Goal: Task Accomplishment & Management: Use online tool/utility

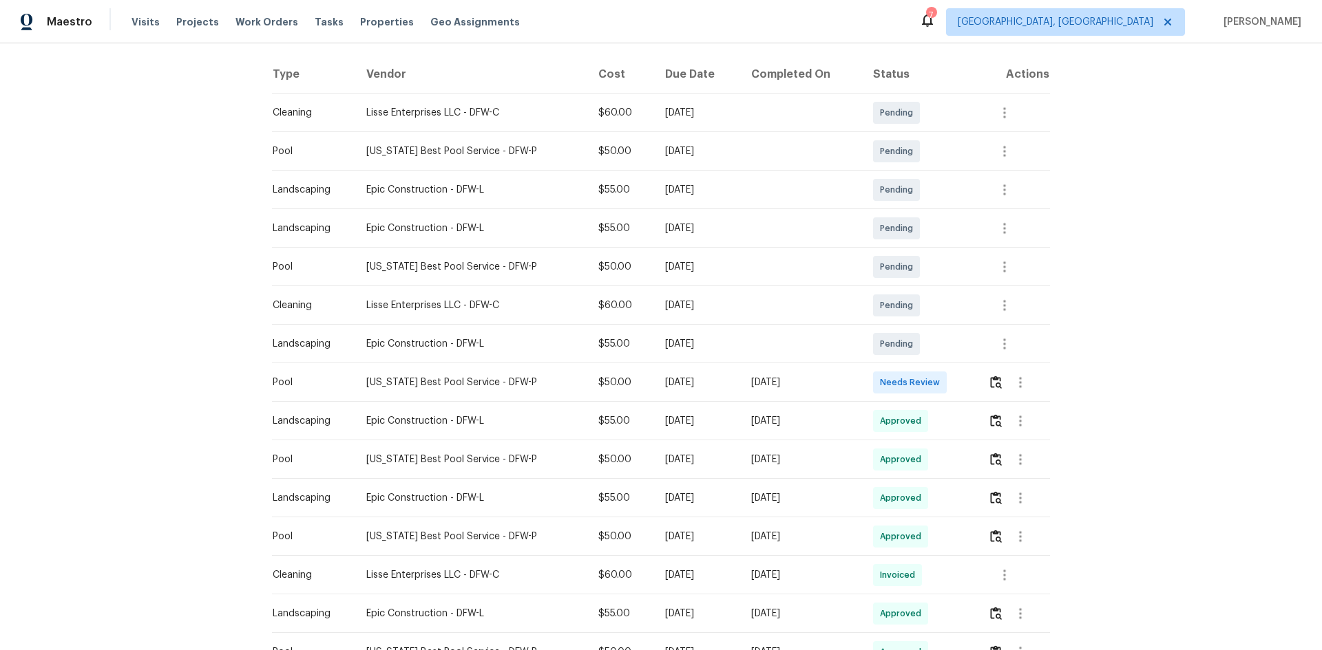
scroll to position [275, 0]
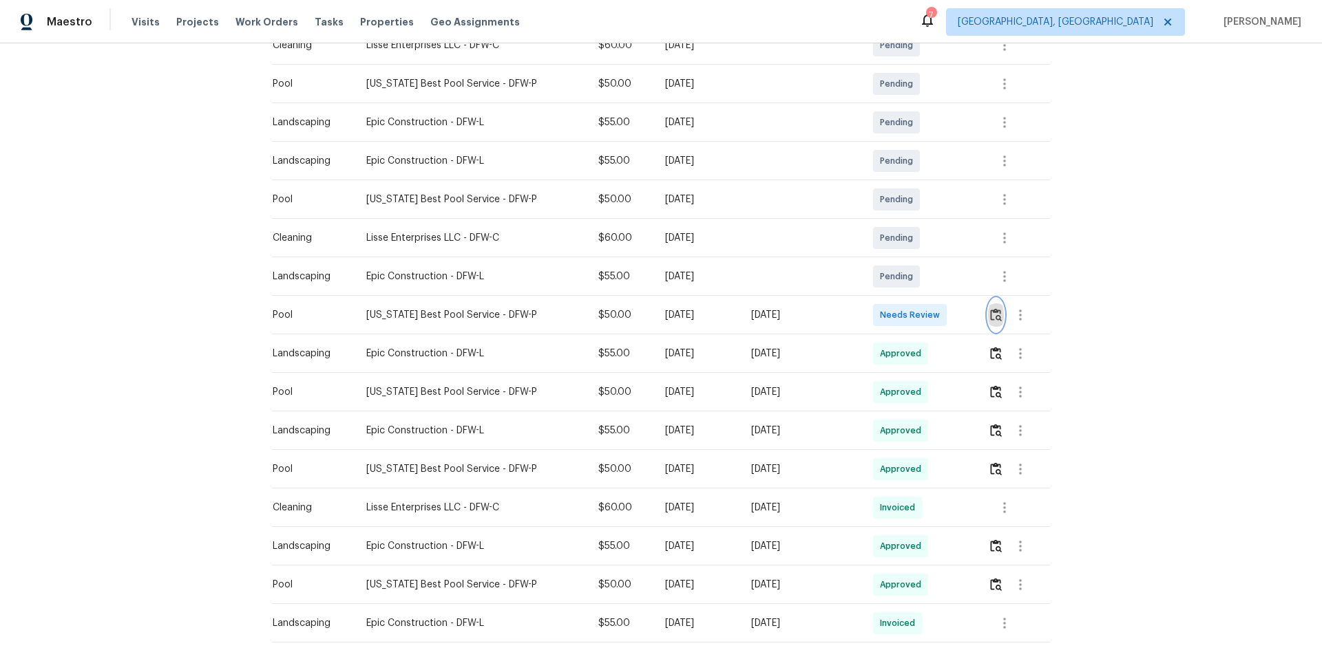
click at [997, 317] on button "button" at bounding box center [996, 315] width 16 height 33
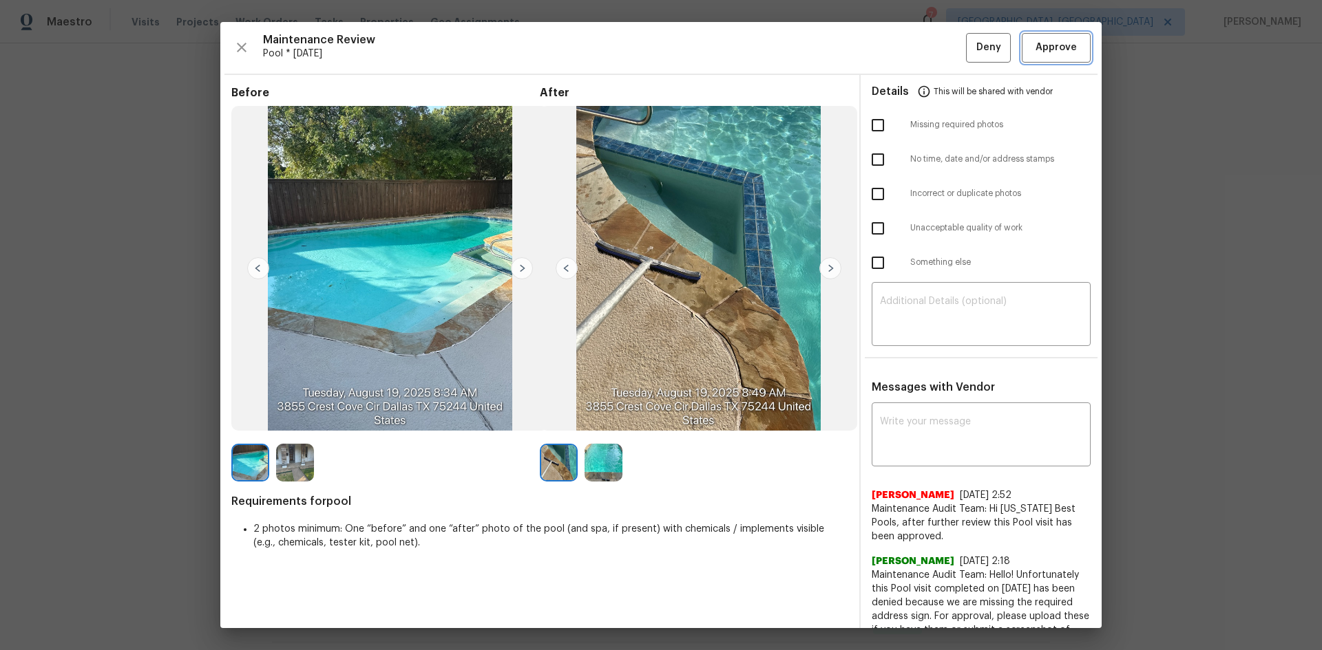
click at [1049, 53] on span "Approve" at bounding box center [1055, 47] width 41 height 17
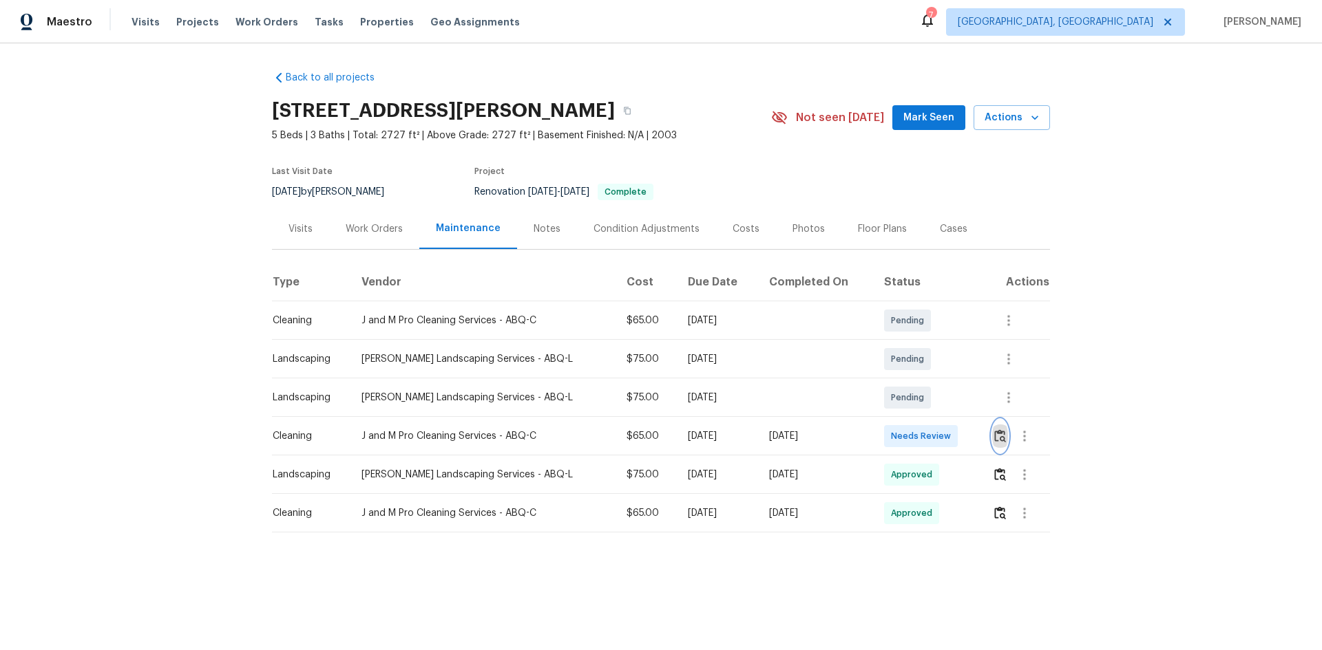
click at [994, 438] on img "button" at bounding box center [1000, 436] width 12 height 13
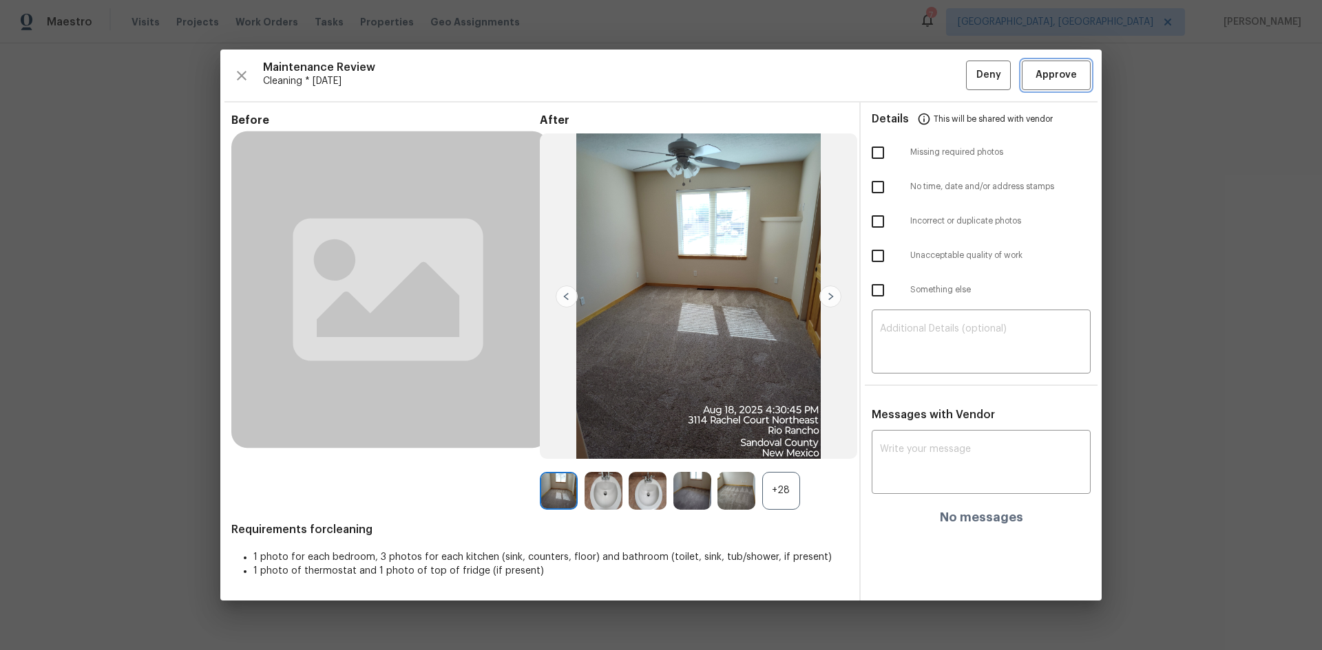
click at [1087, 83] on button "Approve" at bounding box center [1055, 76] width 69 height 30
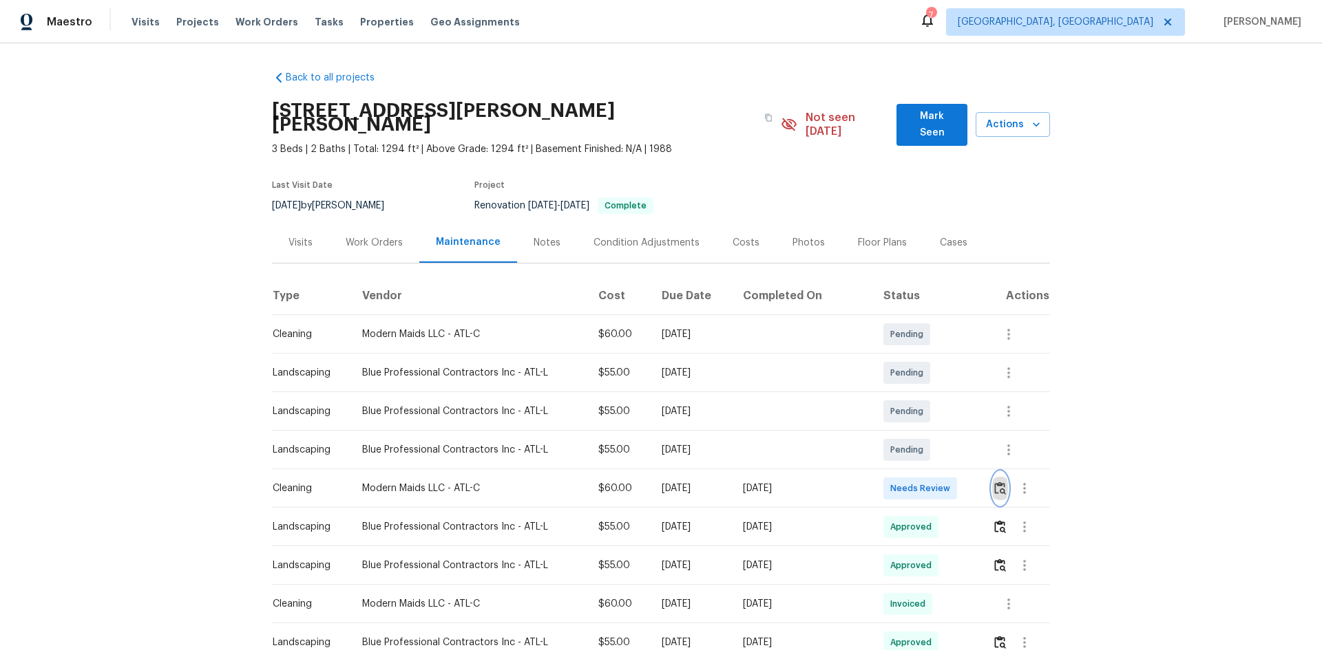
click at [940, 435] on button "button" at bounding box center [1000, 488] width 16 height 33
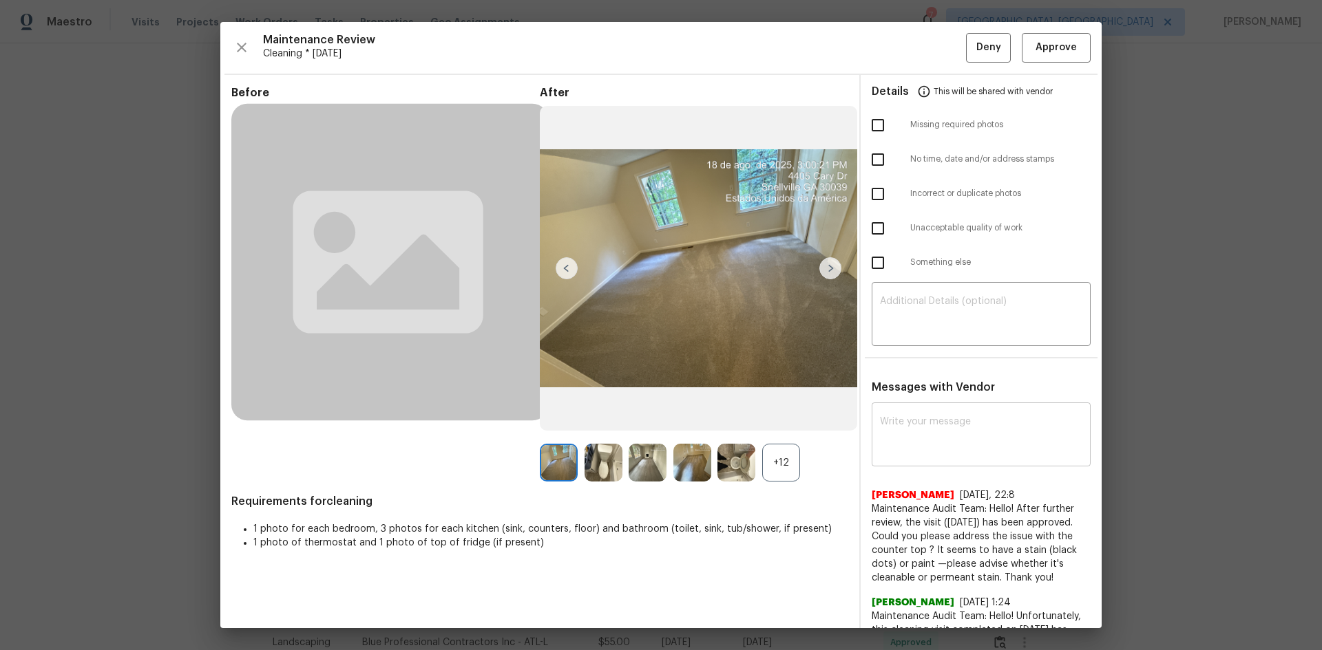
click at [906, 410] on div "x ​" at bounding box center [980, 436] width 219 height 61
paste textarea "Maintenance Audit Team: Hello! Unfortunately, this cleaning visit completed on …"
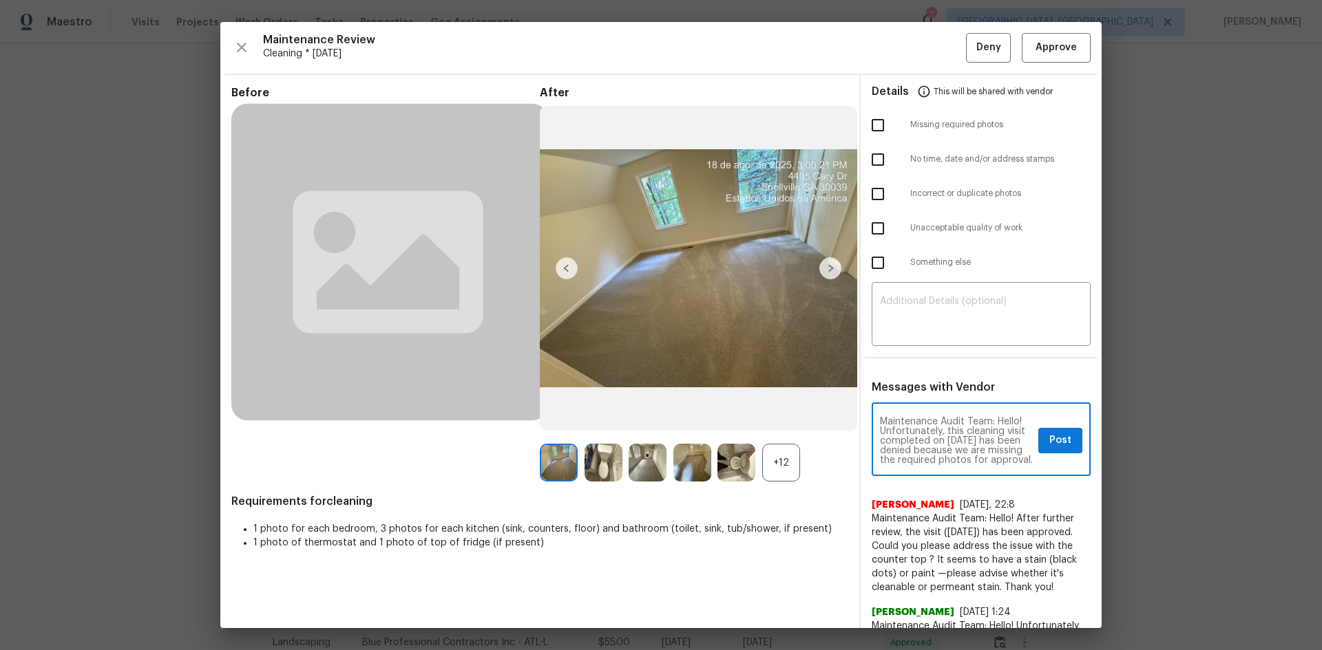
scroll to position [145, 0]
type textarea "Maintenance Audit Team: Hello! Unfortunately, this cleaning visit completed on …"
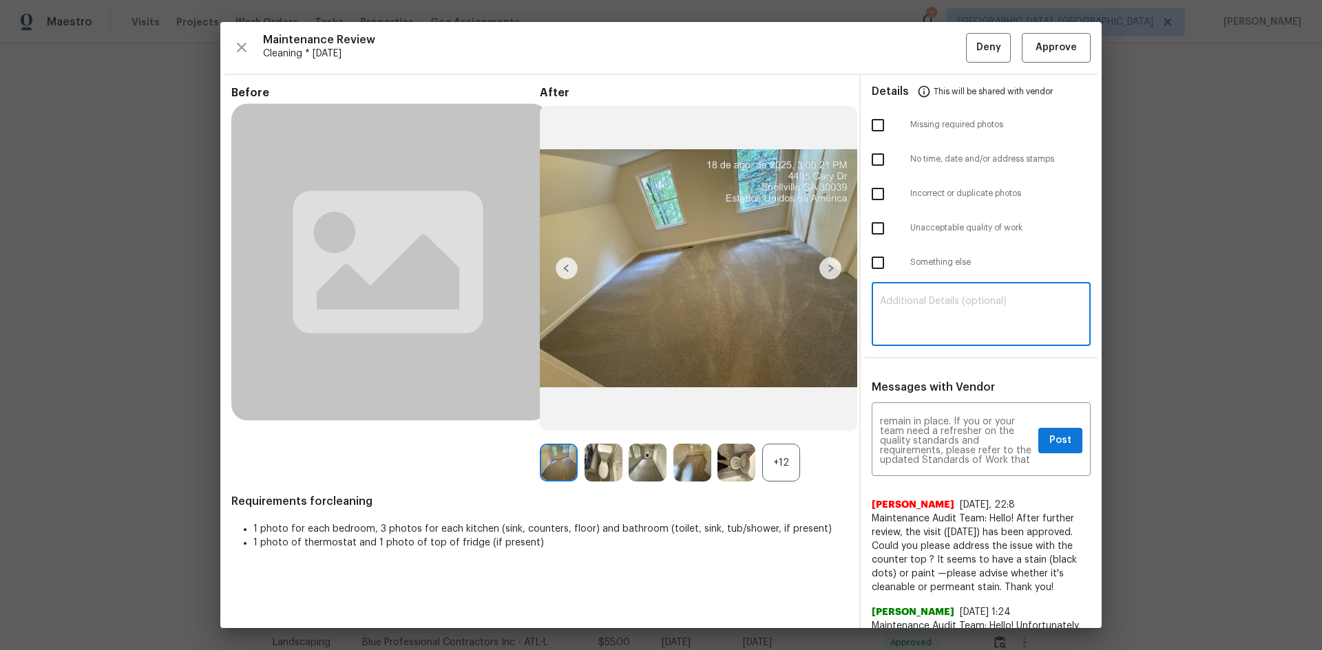
click at [917, 321] on textarea at bounding box center [981, 316] width 202 height 39
paste textarea "Maintenance Audit Team: Hello! Unfortunately, this cleaning visit completed on …"
type textarea "Maintenance Audit Team: Hello! Unfortunately, this cleaning visit completed on …"
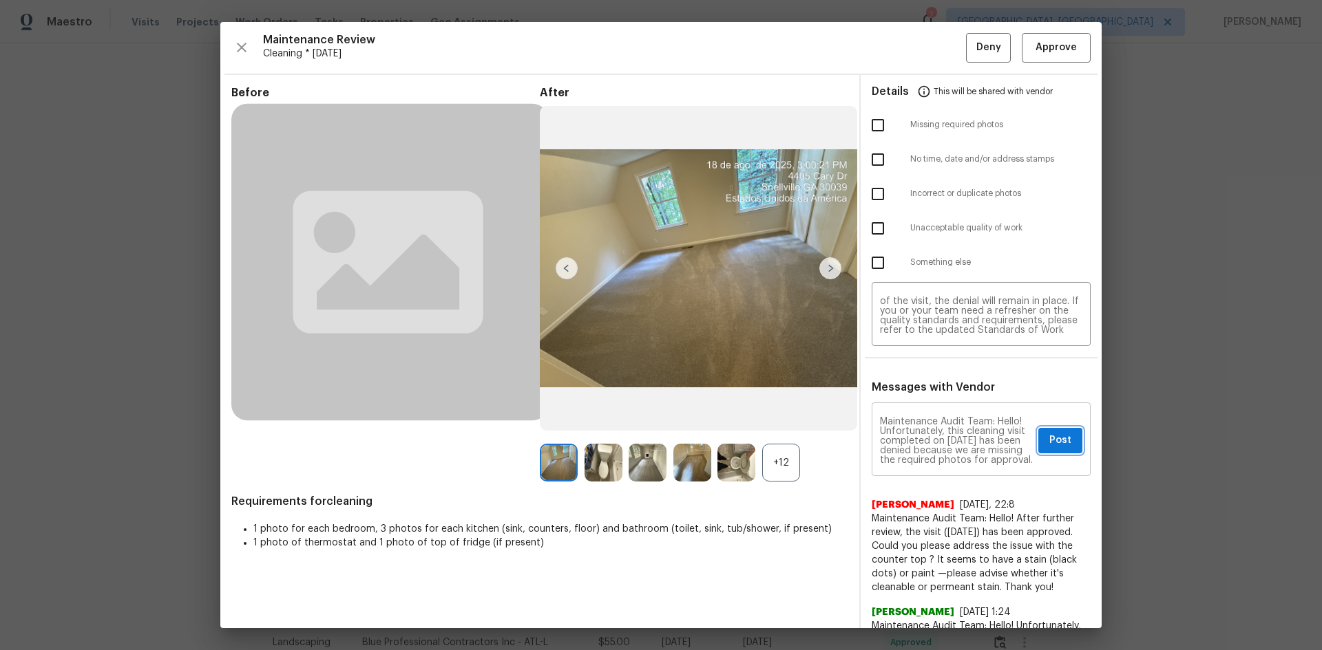
drag, startPoint x: 1070, startPoint y: 440, endPoint x: 1048, endPoint y: 425, distance: 26.3
click at [940, 435] on span "Post" at bounding box center [1060, 440] width 22 height 17
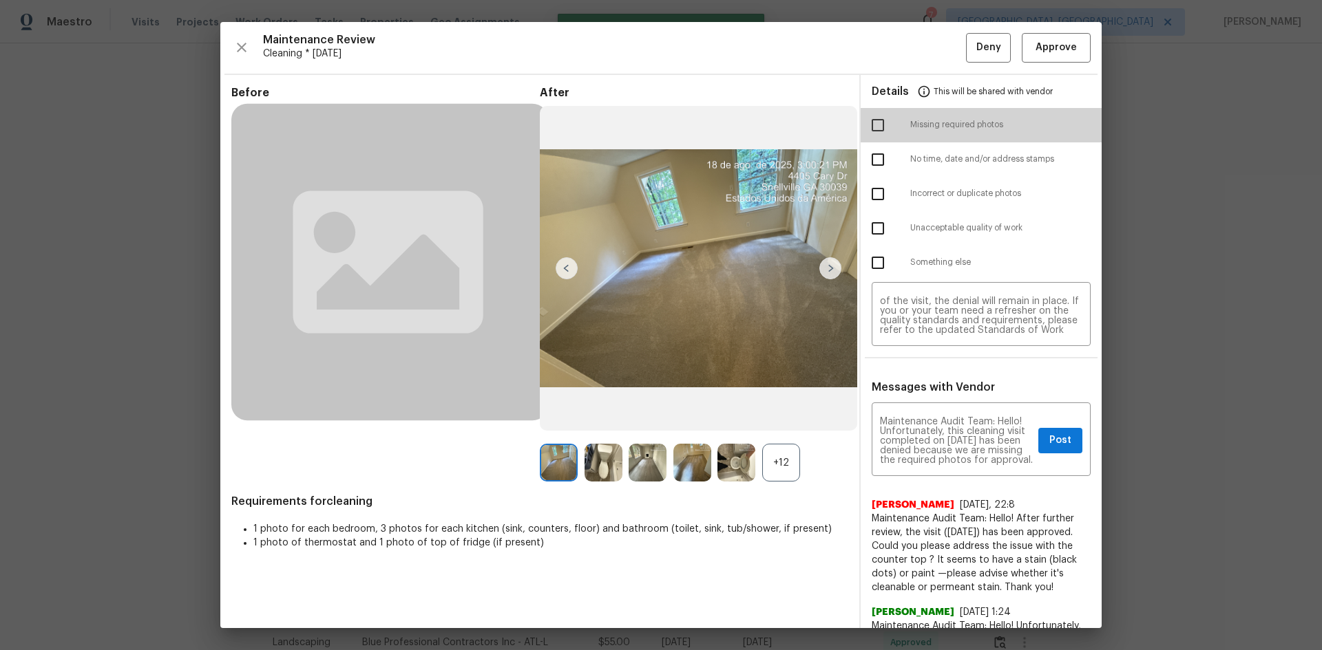
click at [863, 119] on input "checkbox" at bounding box center [877, 125] width 29 height 29
checkbox input "true"
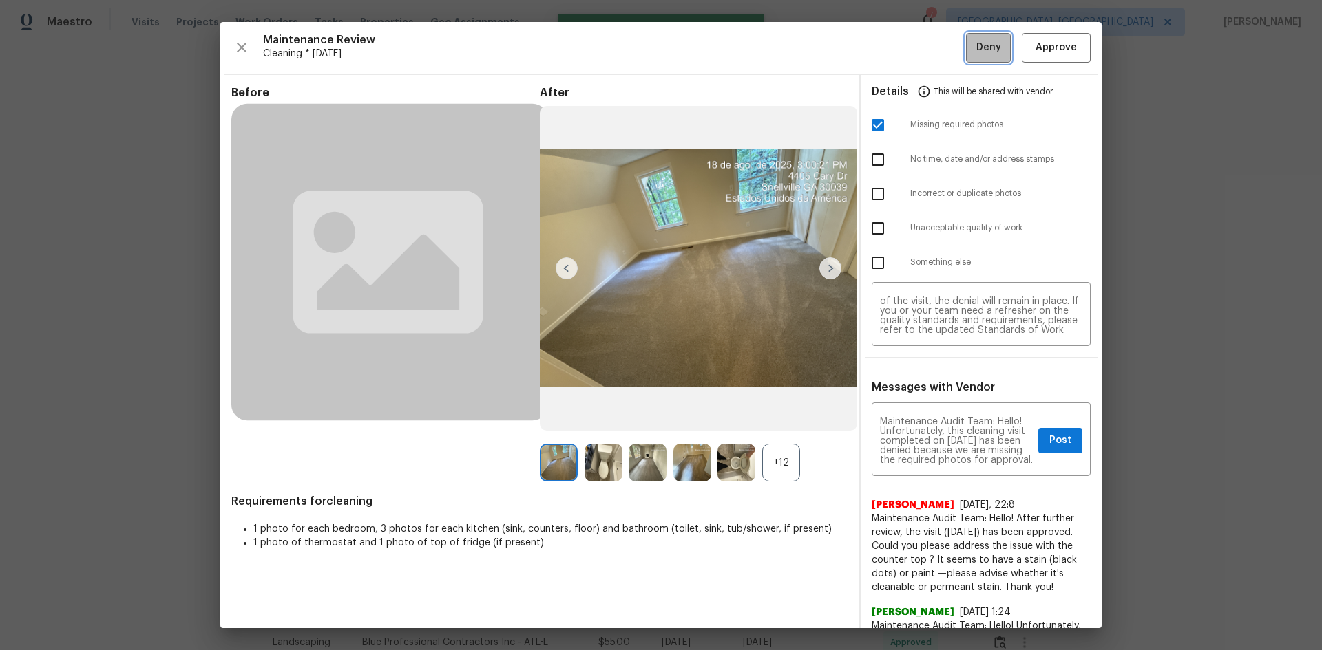
click at [940, 53] on span "Deny" at bounding box center [988, 47] width 25 height 17
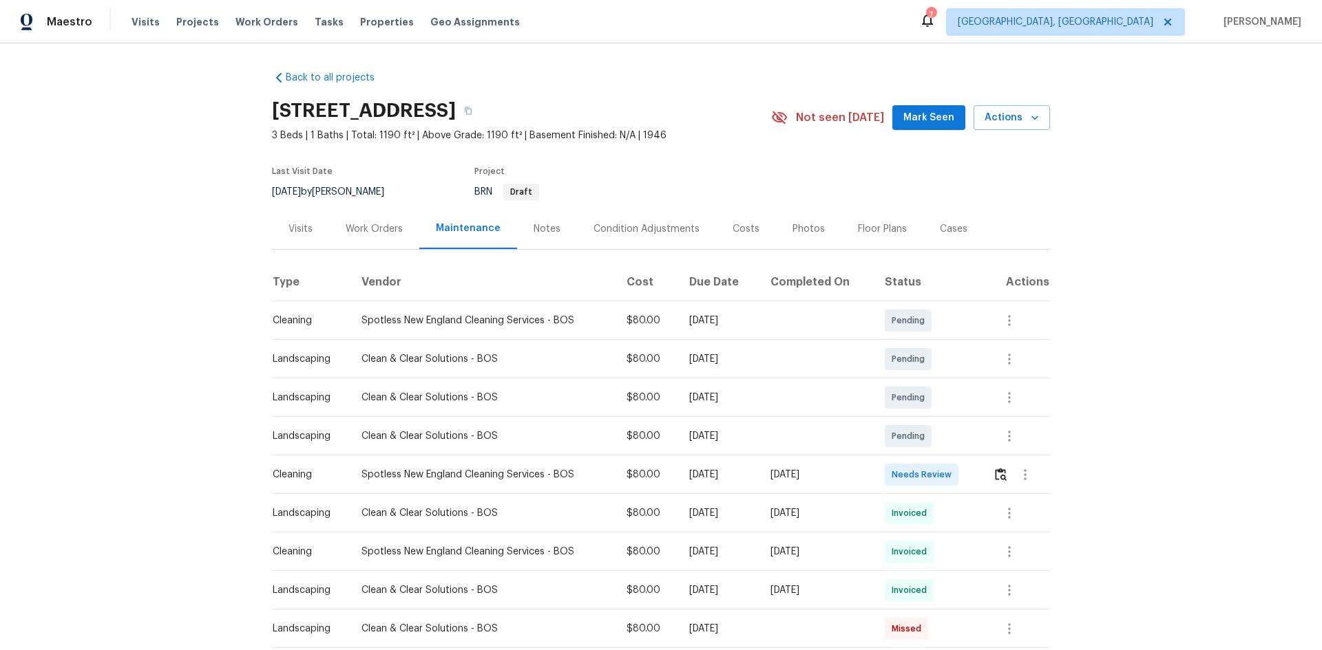
click at [940, 435] on td at bounding box center [1016, 475] width 68 height 39
click at [940, 435] on img "button" at bounding box center [1001, 474] width 12 height 13
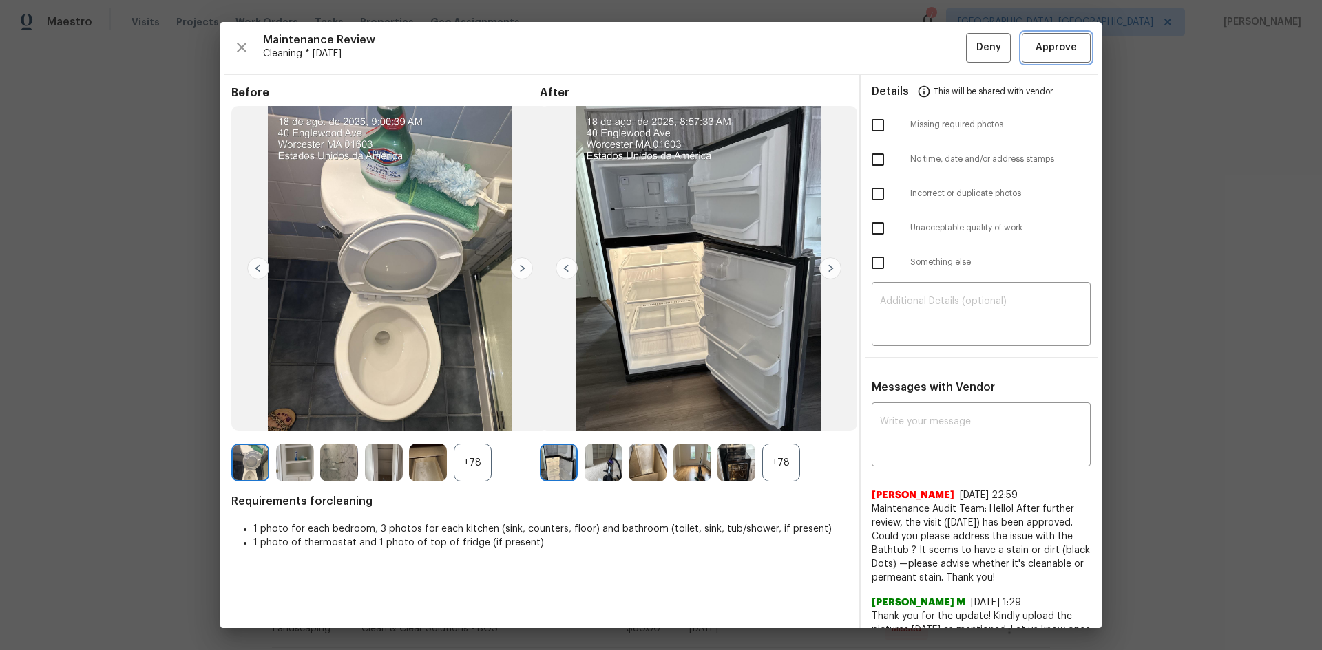
click at [940, 52] on span "Approve" at bounding box center [1055, 47] width 41 height 17
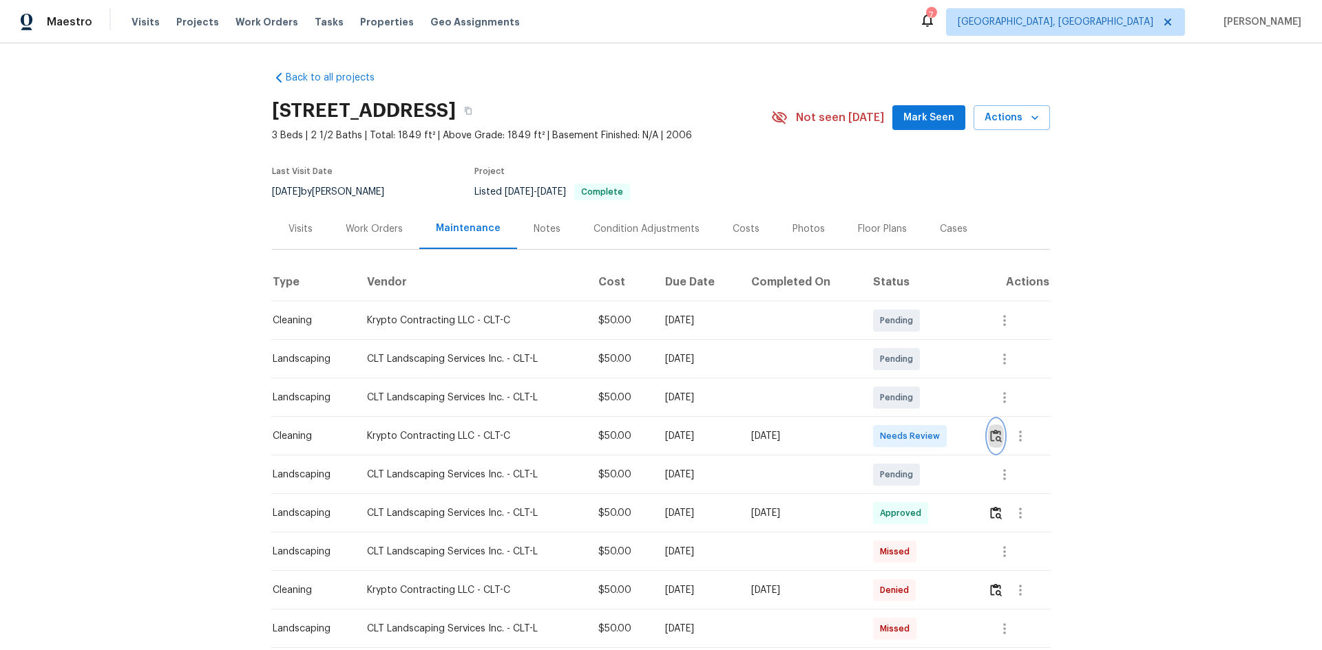
click at [940, 435] on img "button" at bounding box center [996, 436] width 12 height 13
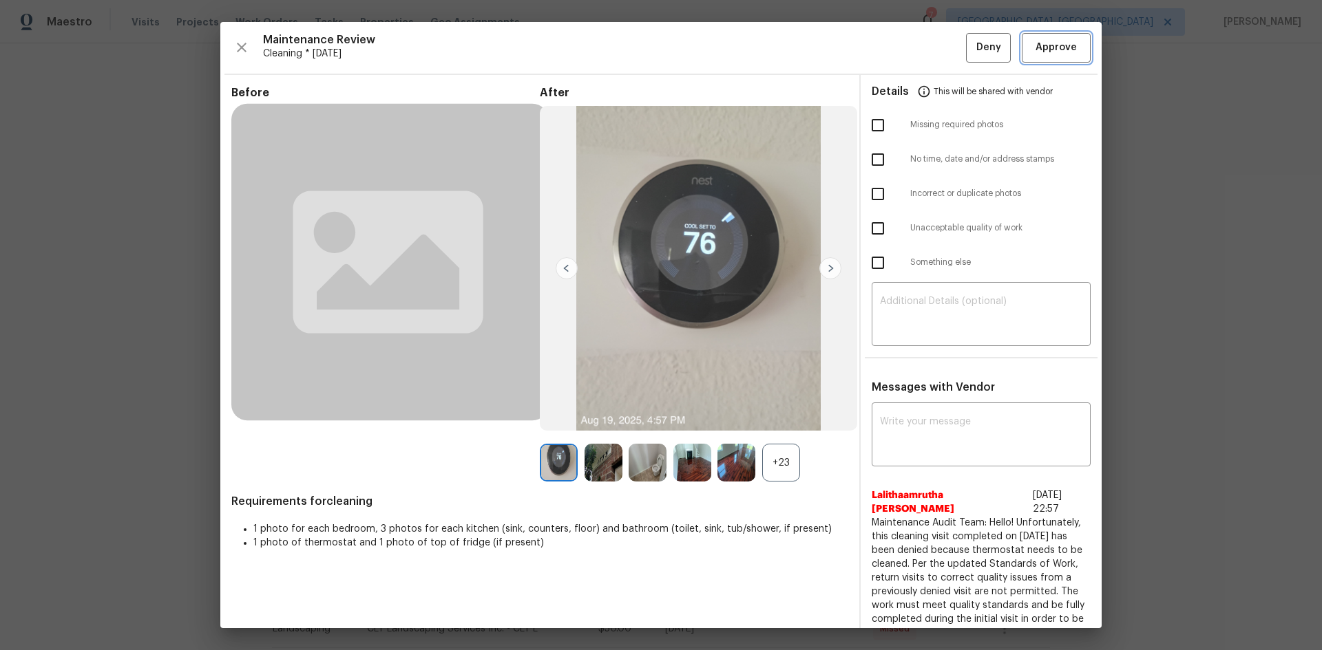
click at [940, 43] on span "Approve" at bounding box center [1055, 47] width 41 height 17
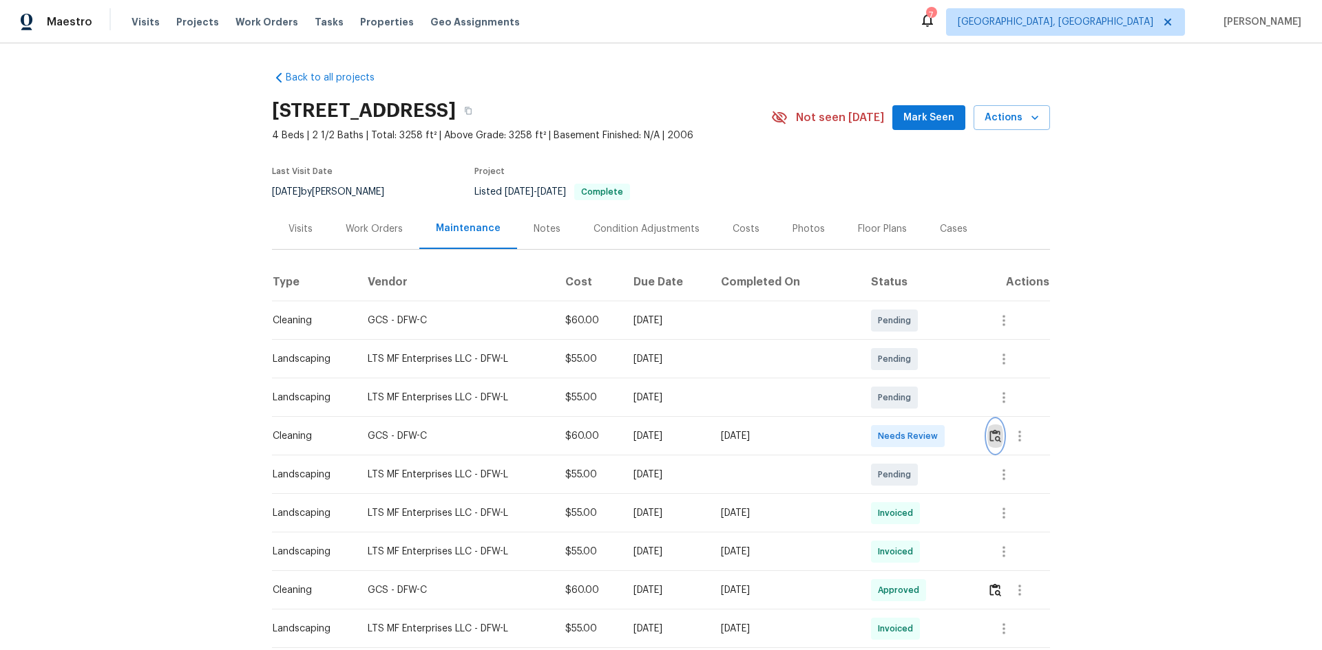
click at [940, 435] on img "button" at bounding box center [995, 436] width 12 height 13
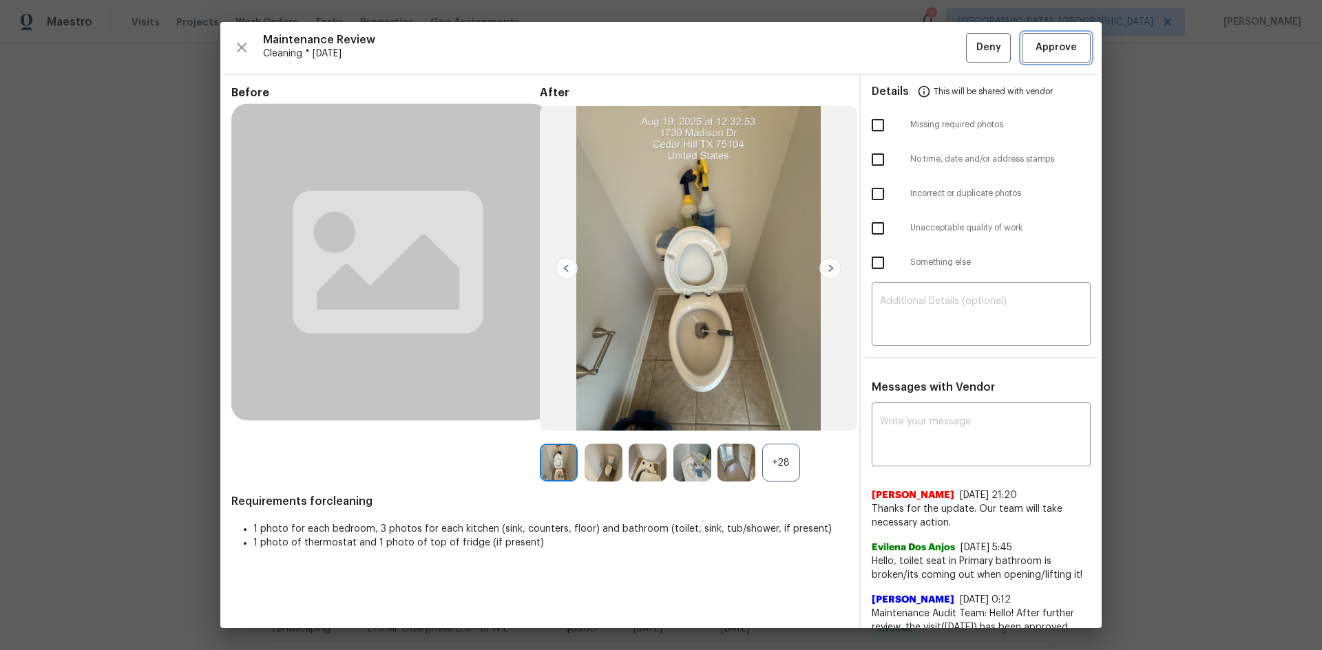
click at [940, 48] on span "Approve" at bounding box center [1055, 47] width 41 height 17
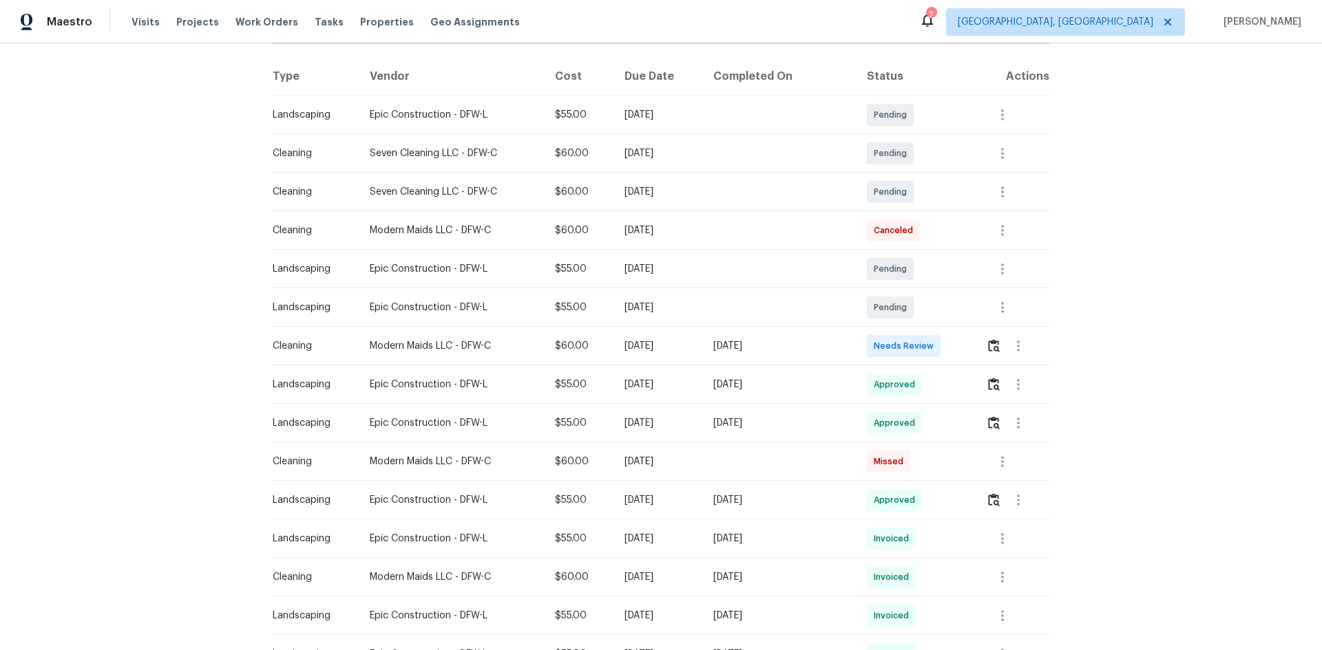
scroll to position [206, 0]
click at [940, 343] on img "button" at bounding box center [994, 345] width 12 height 13
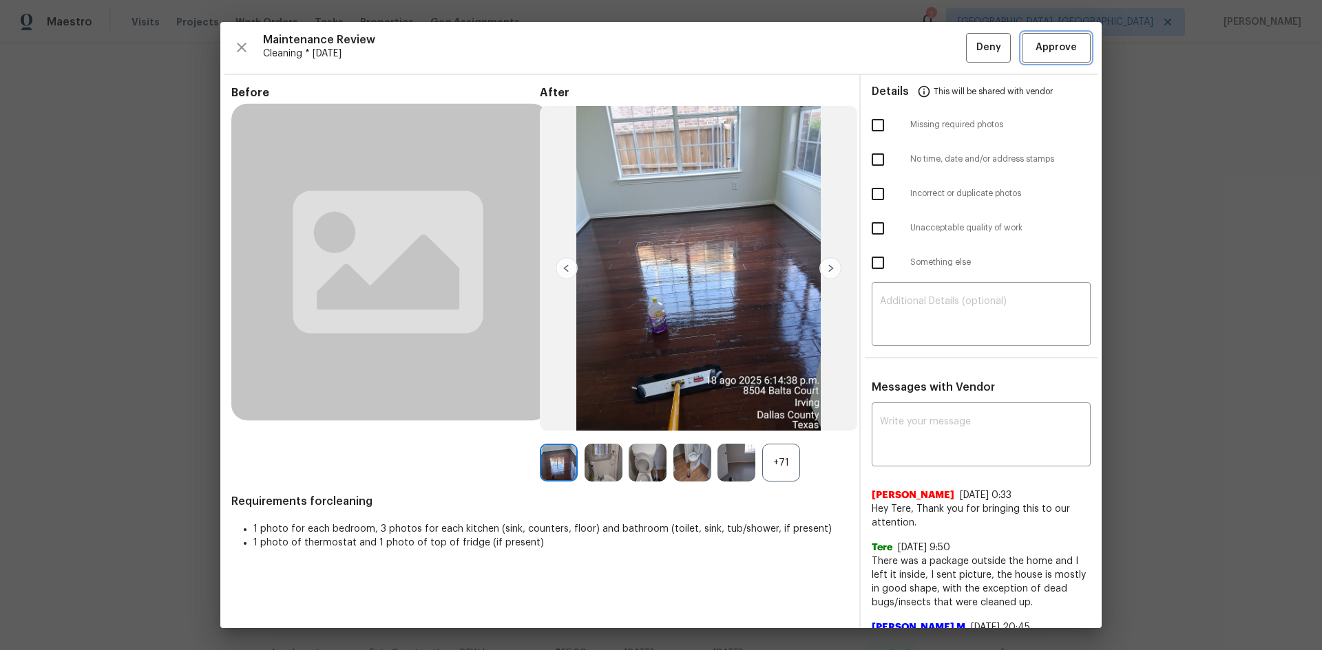
click at [940, 46] on button "Approve" at bounding box center [1055, 48] width 69 height 30
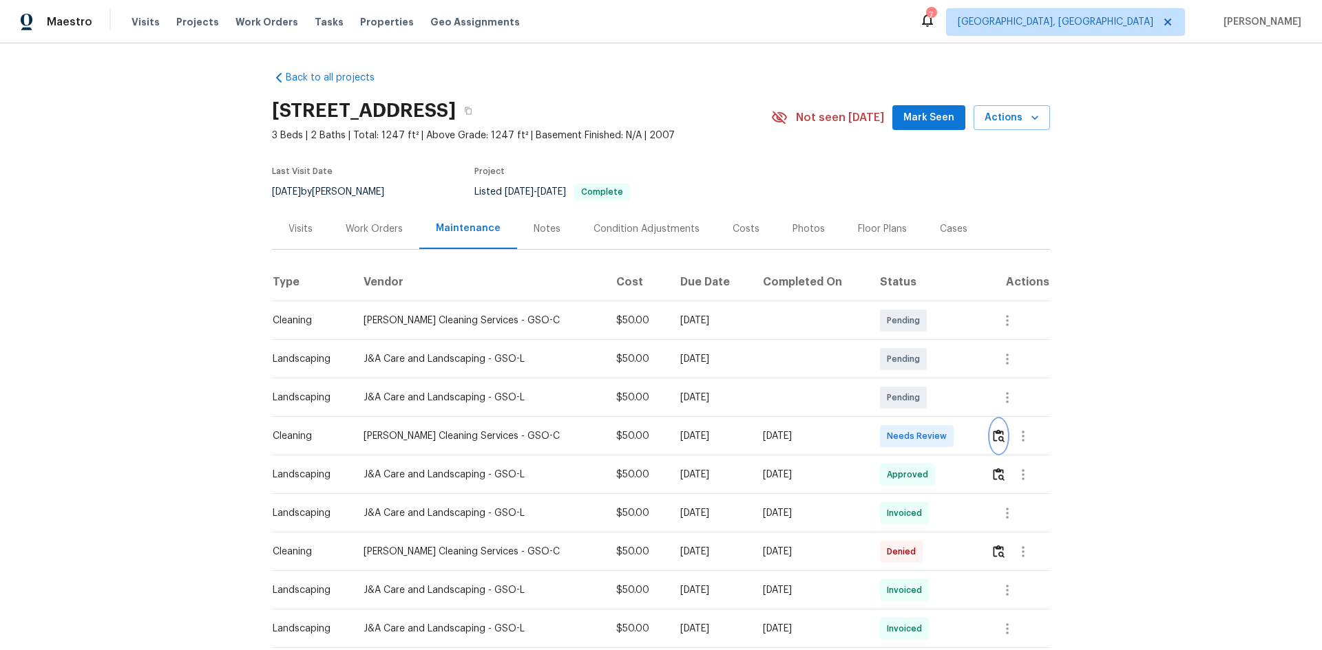
click at [940, 432] on img "button" at bounding box center [999, 436] width 12 height 13
click at [940, 433] on img "button" at bounding box center [999, 436] width 12 height 13
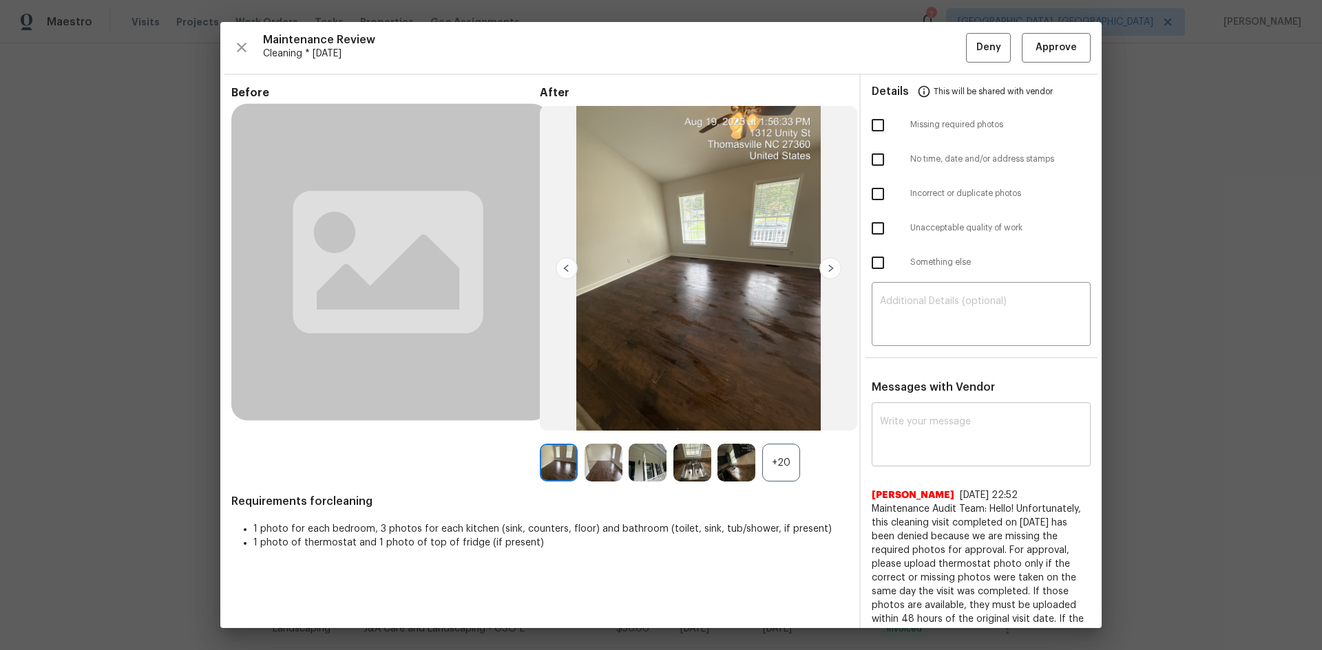
click at [933, 435] on textarea at bounding box center [981, 436] width 202 height 39
paste textarea "Maintenance Audit Team: Hello! Unfortunately, this cleaning visit completed on …"
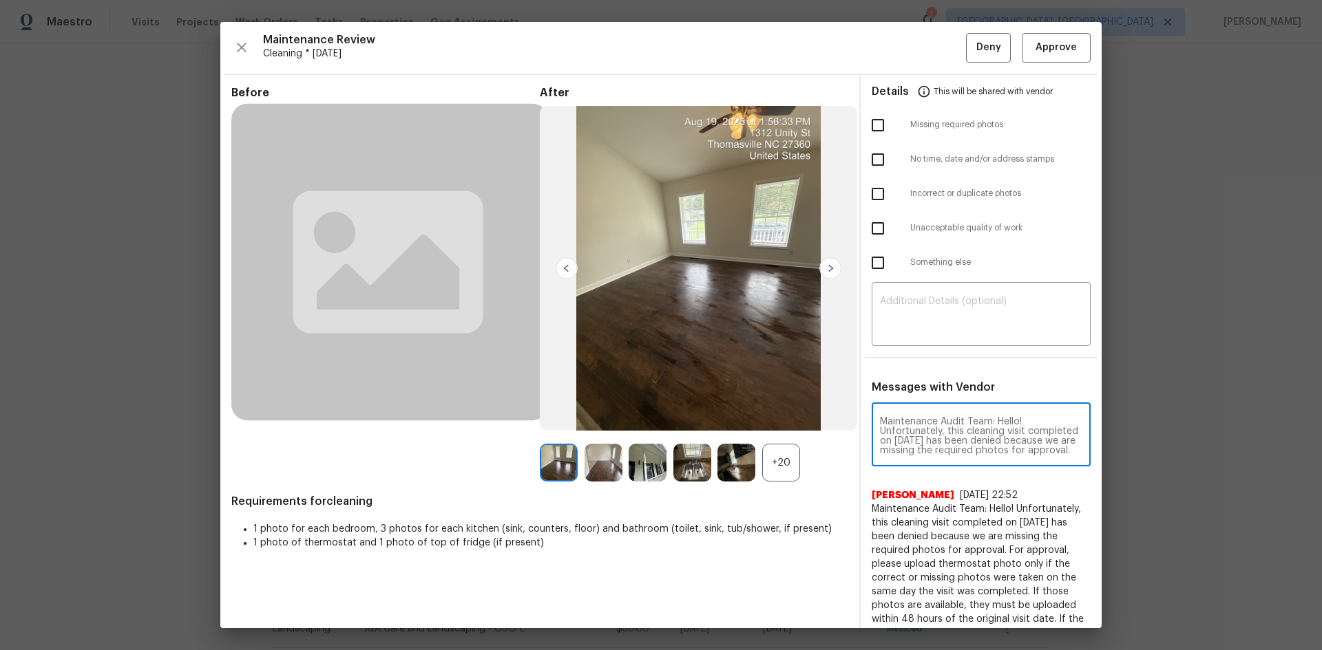
scroll to position [183, 0]
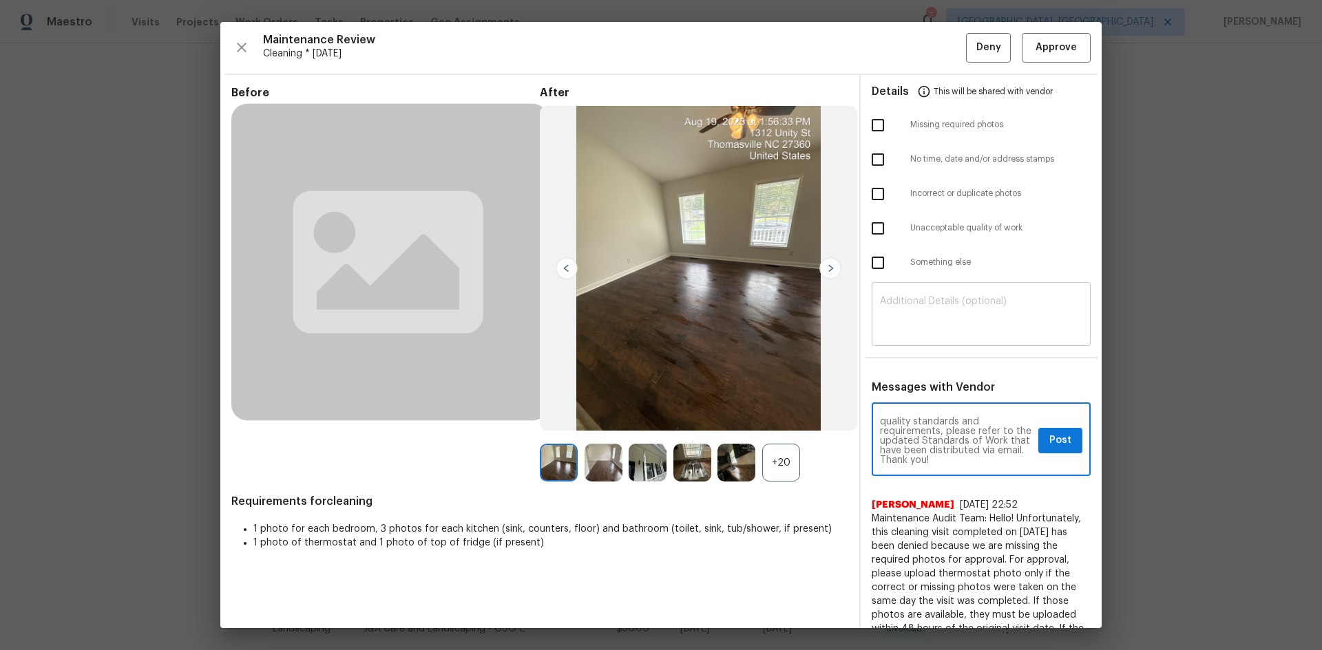
type textarea "Maintenance Audit Team: Hello! Unfortunately, this cleaning visit completed on …"
click at [906, 304] on textarea at bounding box center [981, 316] width 202 height 39
paste textarea "Maintenance Audit Team: Hello! Unfortunately, this cleaning visit completed on …"
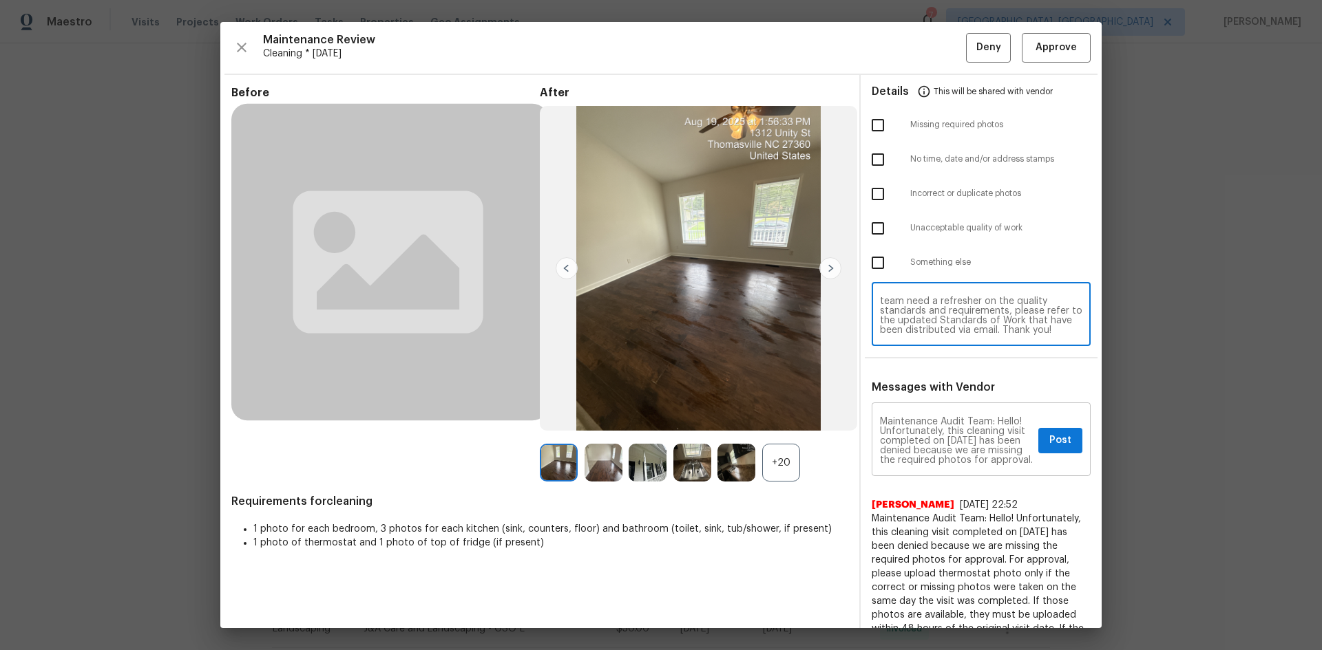
scroll to position [69, 0]
type textarea "Maintenance Audit Team: Hello! Unfortunately, this cleaning visit completed on …"
click at [898, 420] on textarea "Maintenance Audit Team: Hello! Unfortunately, this cleaning visit completed on …" at bounding box center [956, 441] width 153 height 48
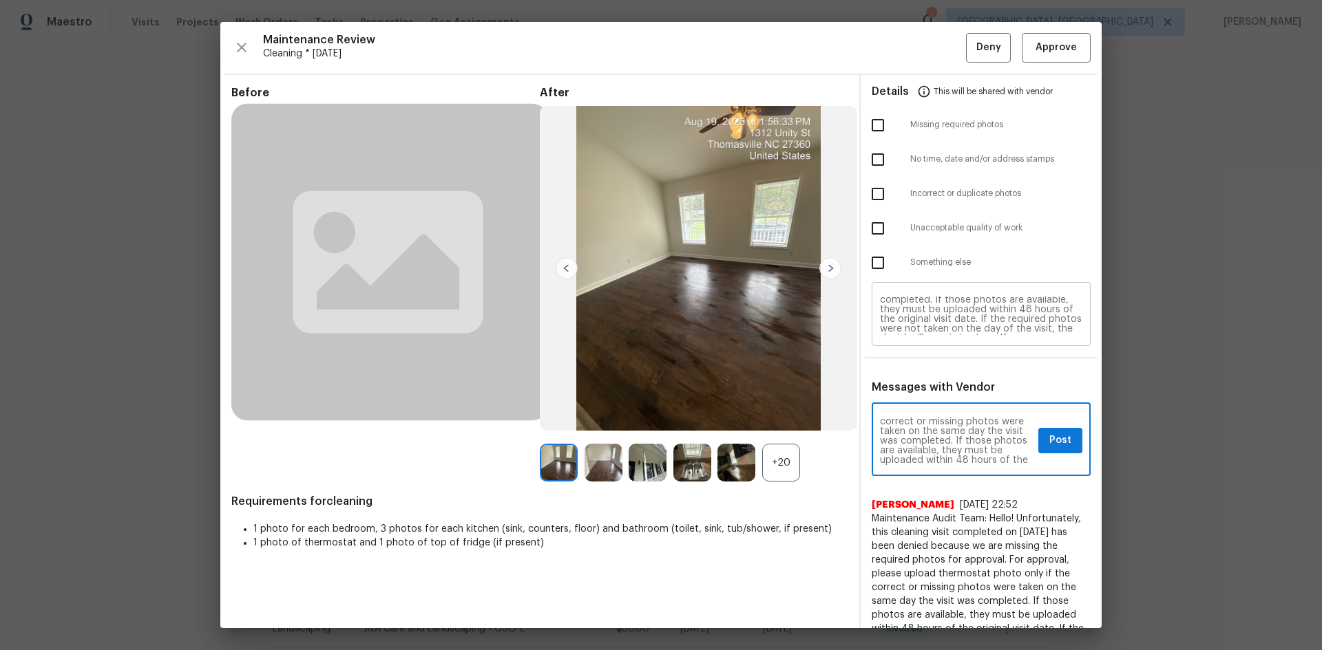
type textarea "Maintenance Audit Team: Hello! Unfortunately, this cleaning visit completed on …"
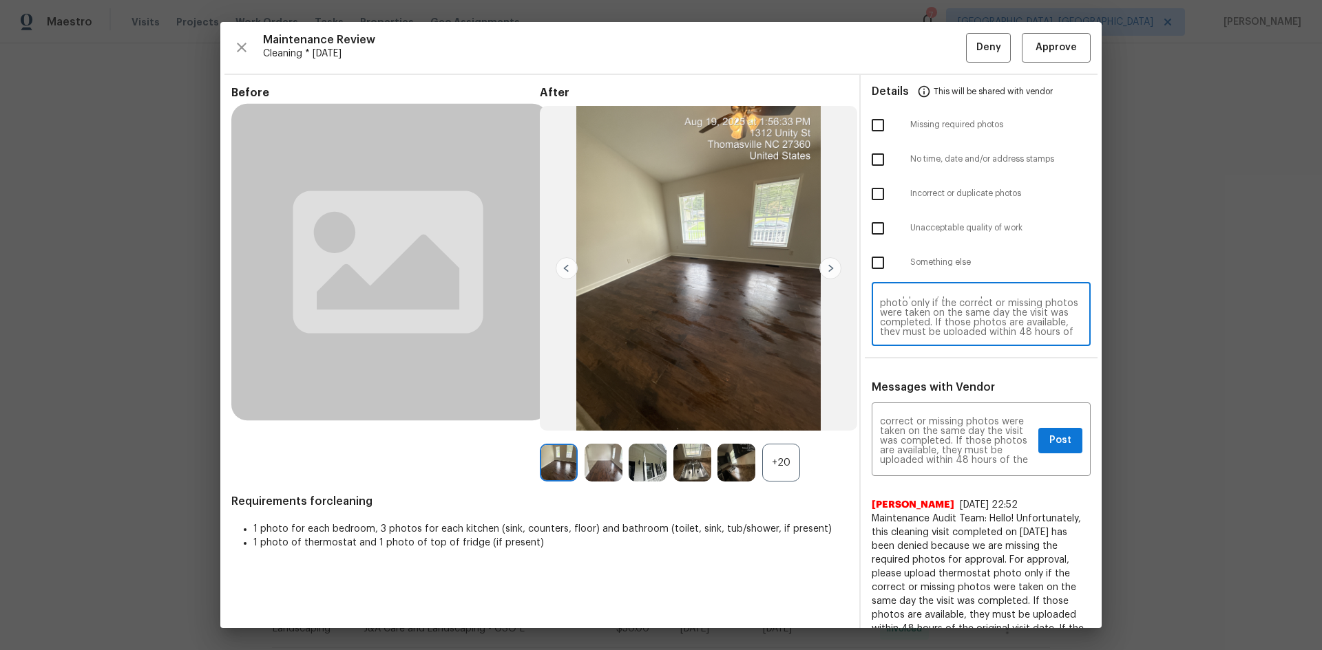
scroll to position [41, 0]
click at [940, 304] on textarea "Maintenance Audit Team: Hello! Unfortunately, this cleaning visit completed on …" at bounding box center [981, 316] width 202 height 39
type textarea "Maintenance Audit Team: Hello! Unfortunately, this cleaning visit completed on …"
click at [940, 435] on span "Post" at bounding box center [1060, 440] width 22 height 17
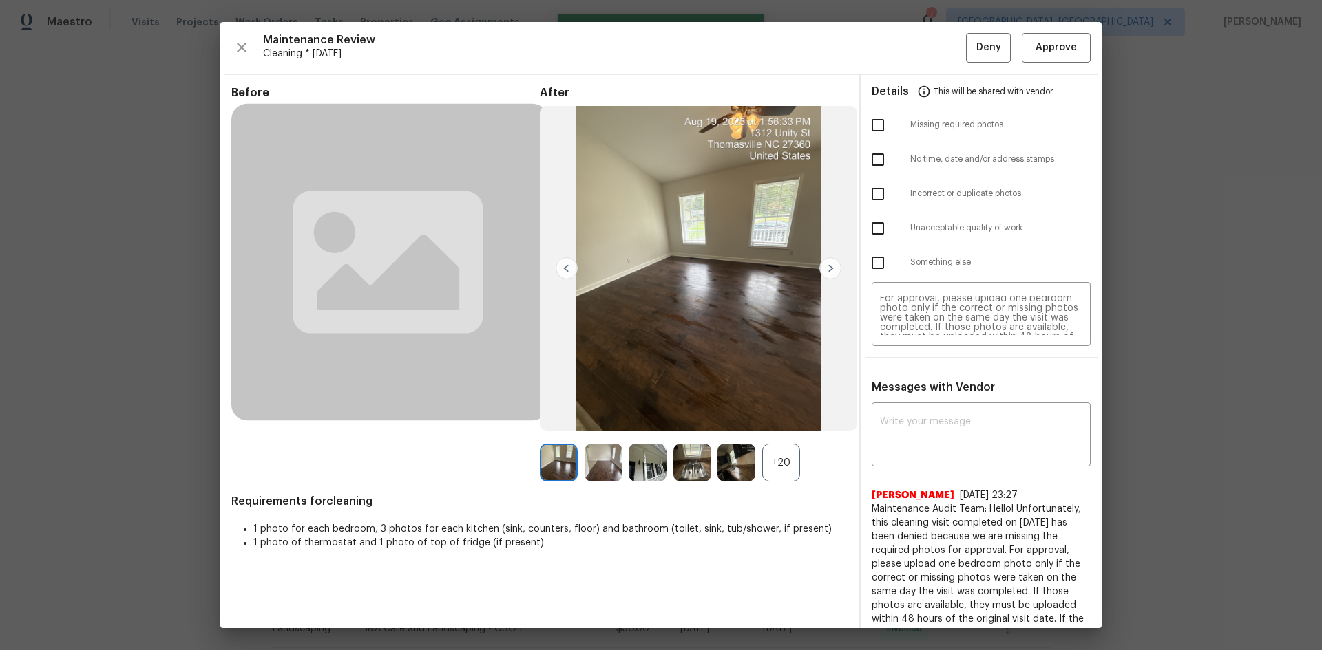
scroll to position [0, 0]
click at [868, 125] on input "checkbox" at bounding box center [877, 125] width 29 height 29
checkbox input "true"
click at [940, 50] on span "Deny" at bounding box center [988, 47] width 25 height 17
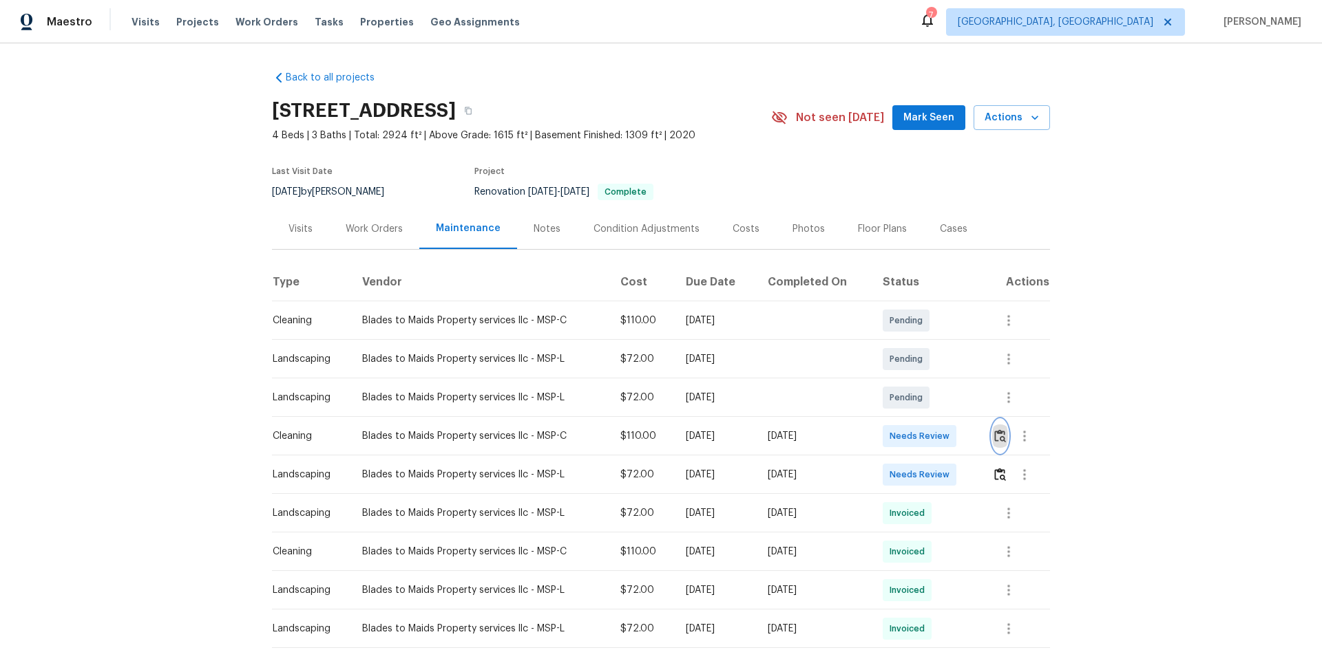
click at [940, 435] on button "button" at bounding box center [1000, 436] width 16 height 33
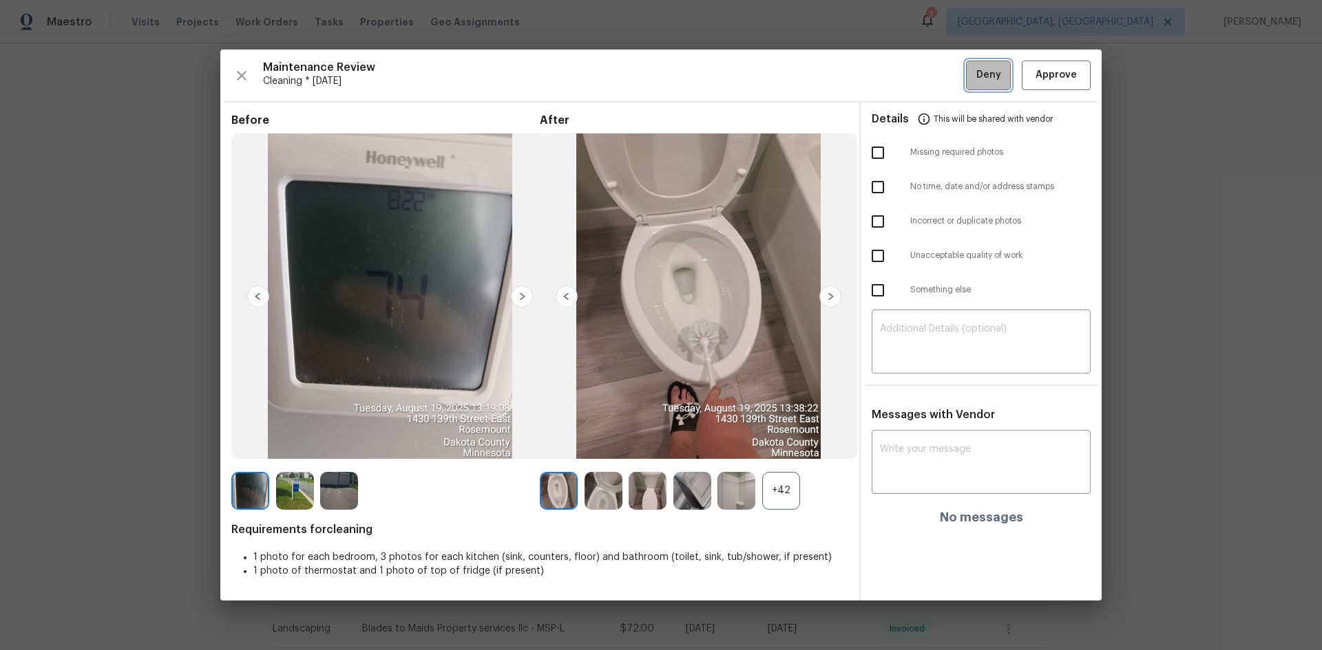
drag, startPoint x: 997, startPoint y: 78, endPoint x: 1011, endPoint y: 80, distance: 13.8
click at [940, 78] on span "Deny" at bounding box center [988, 75] width 25 height 17
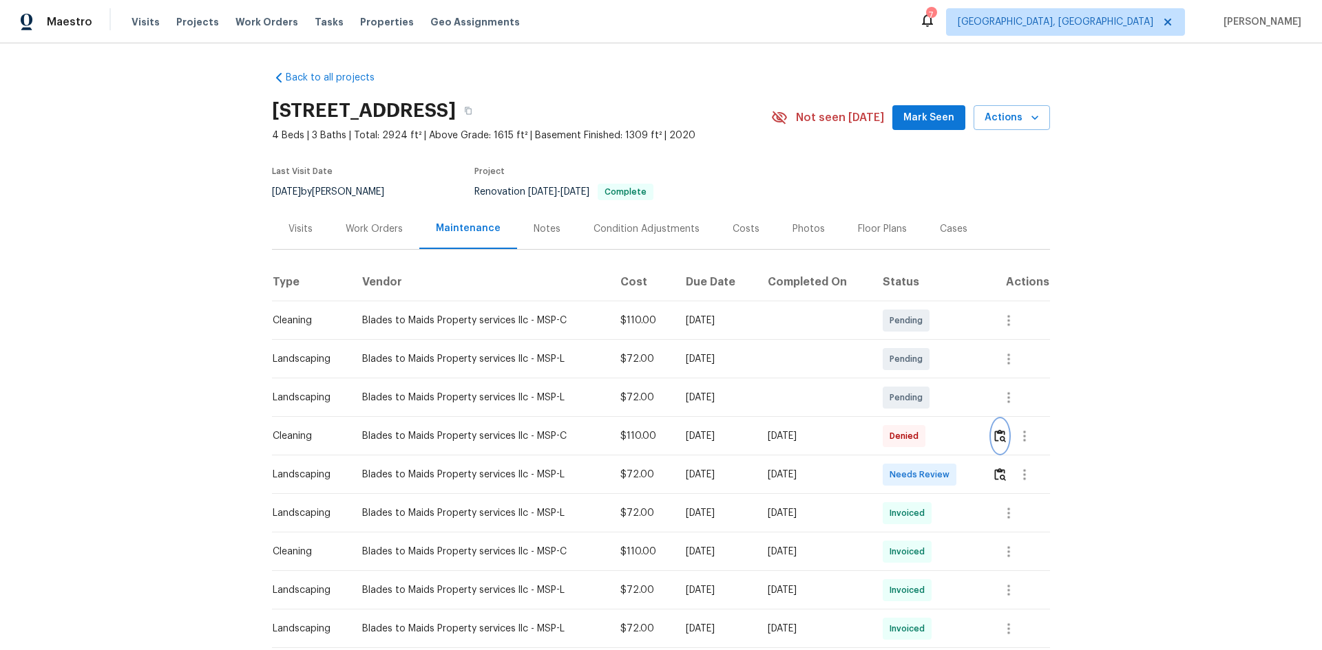
click at [940, 435] on button "button" at bounding box center [1000, 436] width 16 height 33
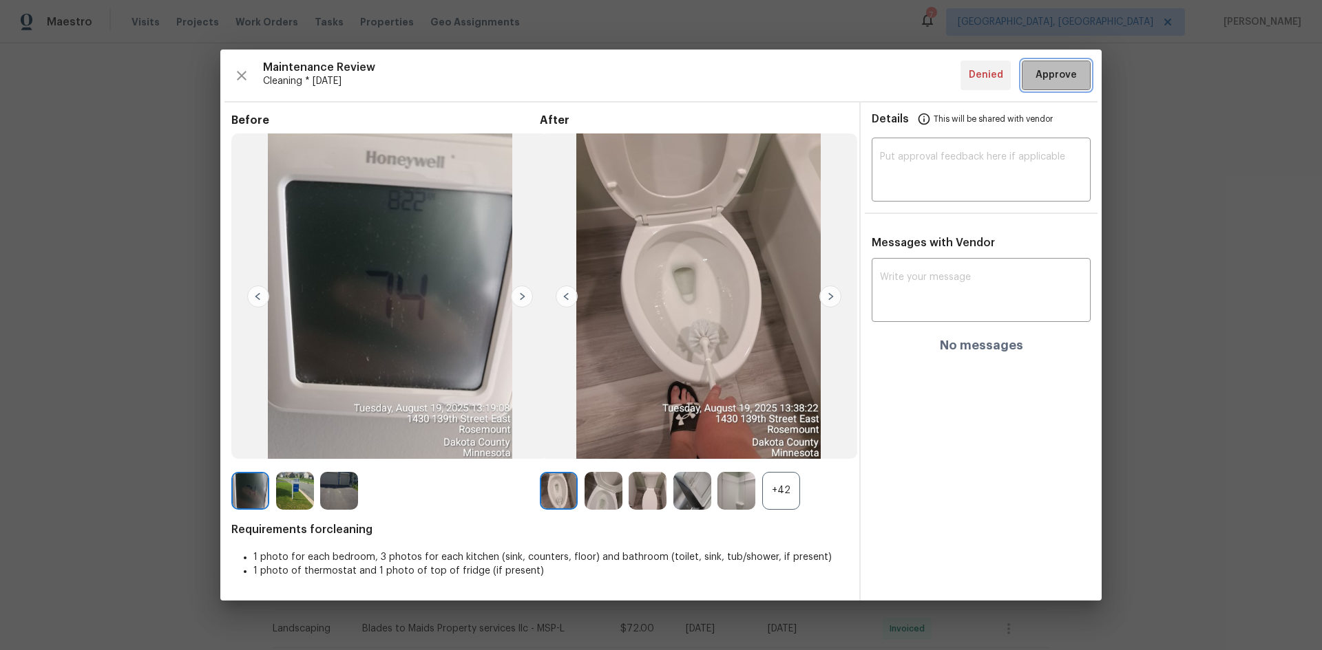
click at [940, 65] on button "Approve" at bounding box center [1055, 76] width 69 height 30
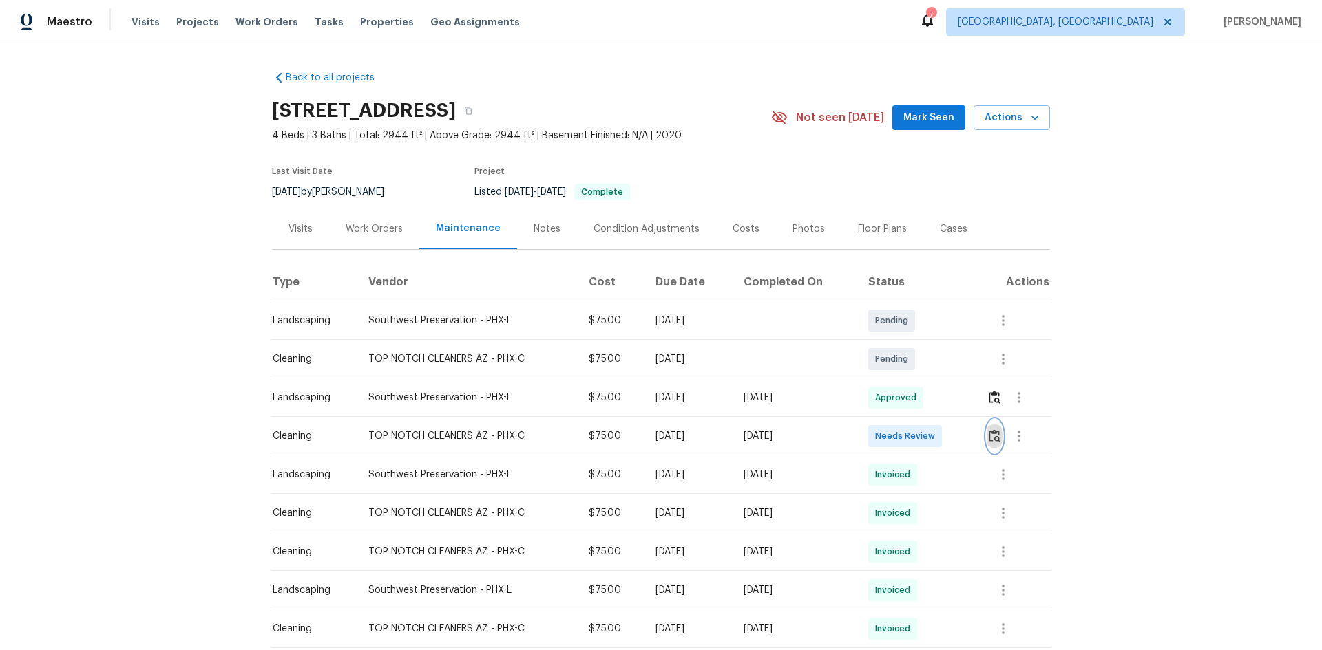
click at [940, 435] on img "button" at bounding box center [994, 436] width 12 height 13
click at [940, 434] on img "button" at bounding box center [994, 436] width 12 height 13
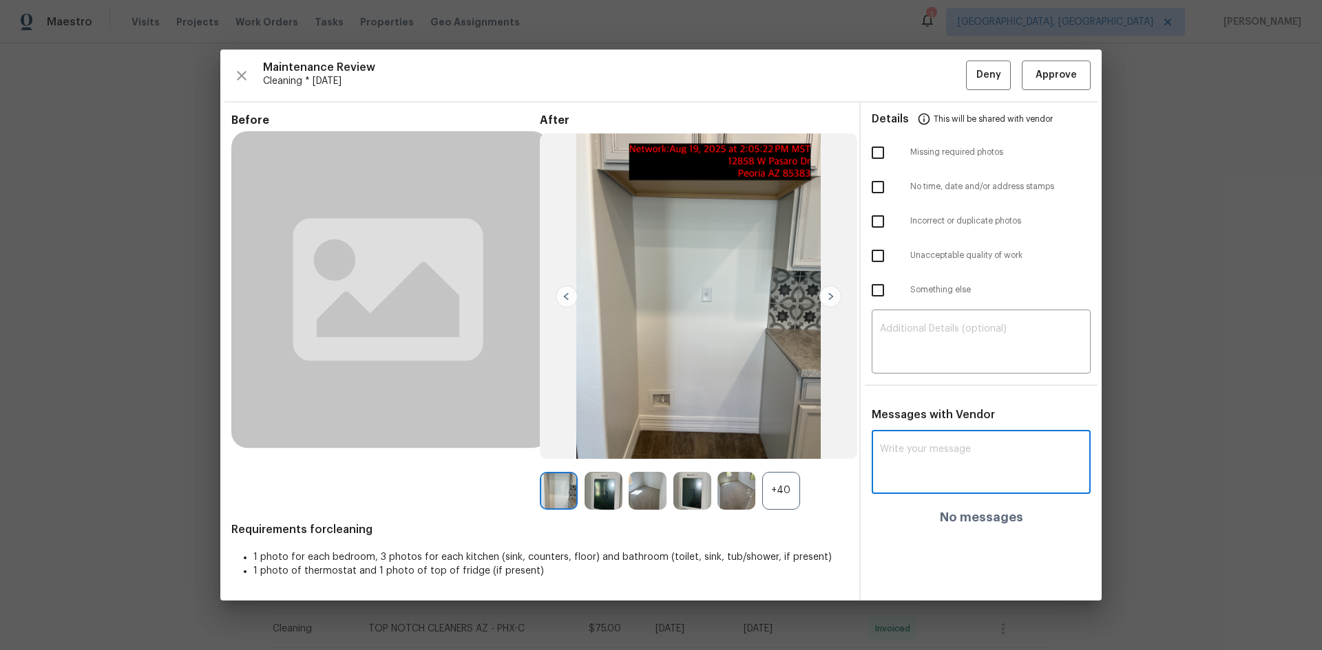
click at [940, 435] on textarea at bounding box center [981, 464] width 202 height 39
paste textarea "Maintenance Audit Team: Hello! Unfortunately, this cleaning visit completed on …"
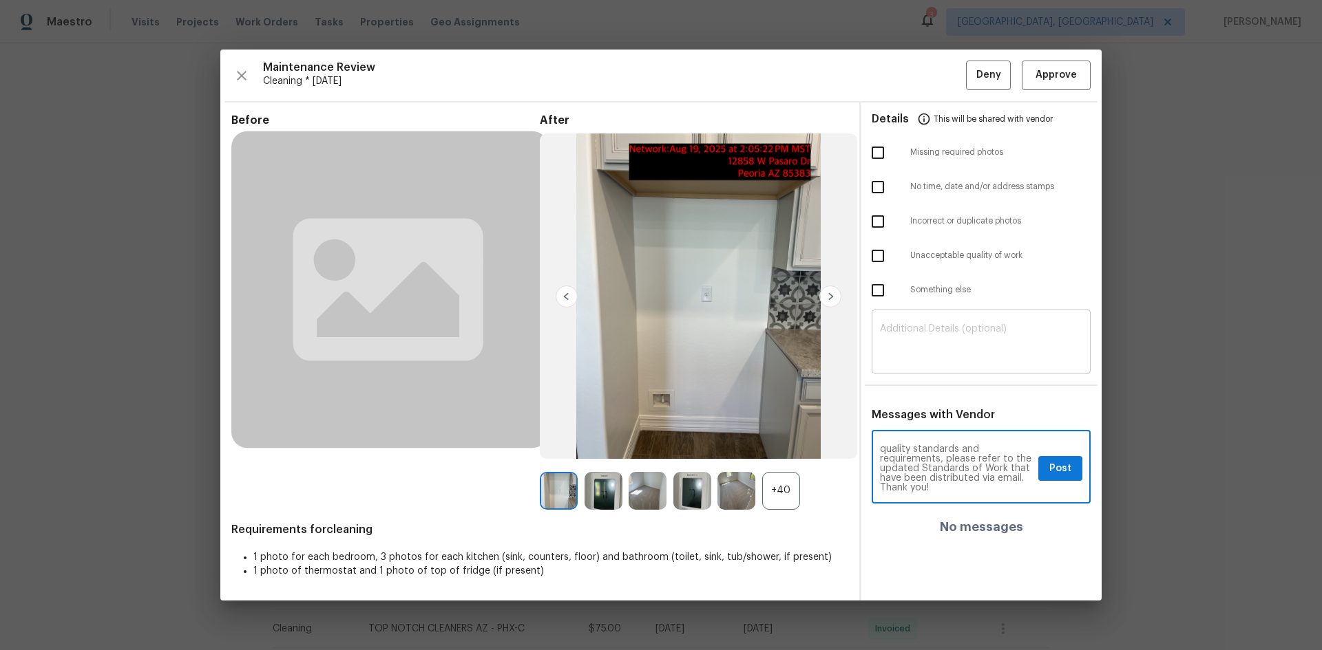
type textarea "Maintenance Audit Team: Hello! Unfortunately, this cleaning visit completed on …"
click at [940, 357] on textarea at bounding box center [981, 343] width 202 height 39
paste textarea "Maintenance Audit Team: Hello! Unfortunately, this cleaning visit completed on …"
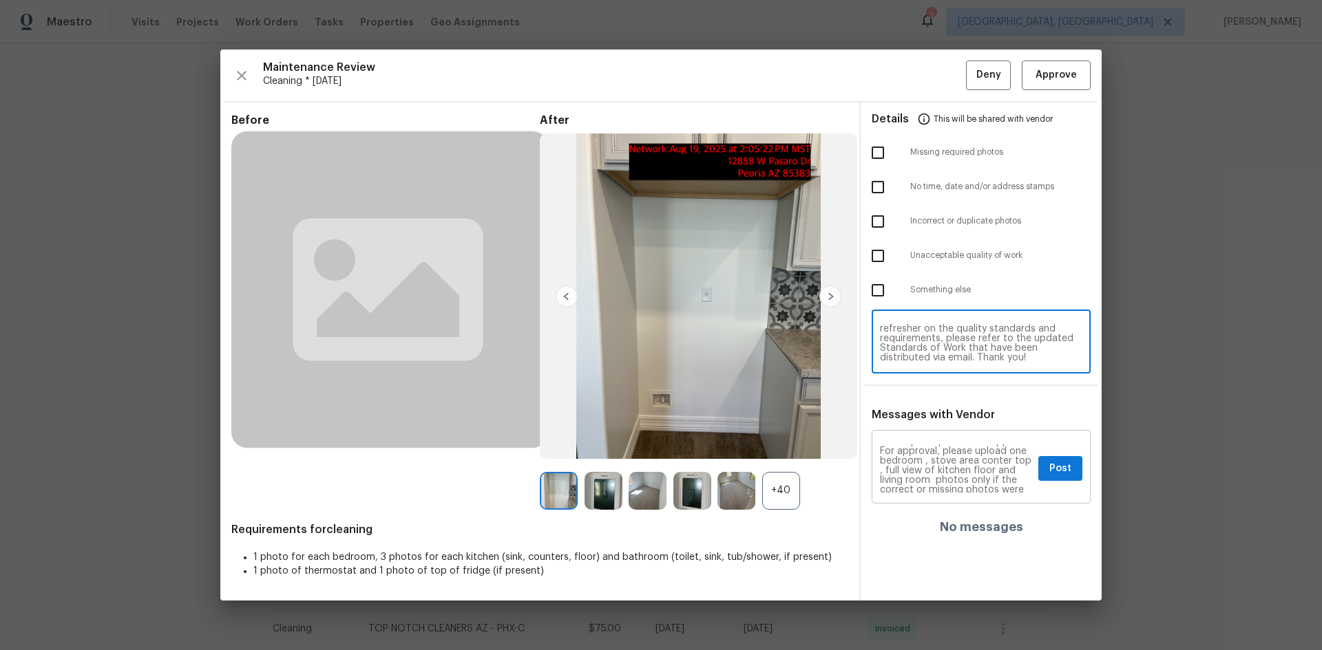
scroll to position [0, 0]
type textarea "Maintenance Audit Team: Hello! Unfortunately, this cleaning visit completed on …"
click at [940, 435] on span "Post" at bounding box center [1060, 468] width 22 height 17
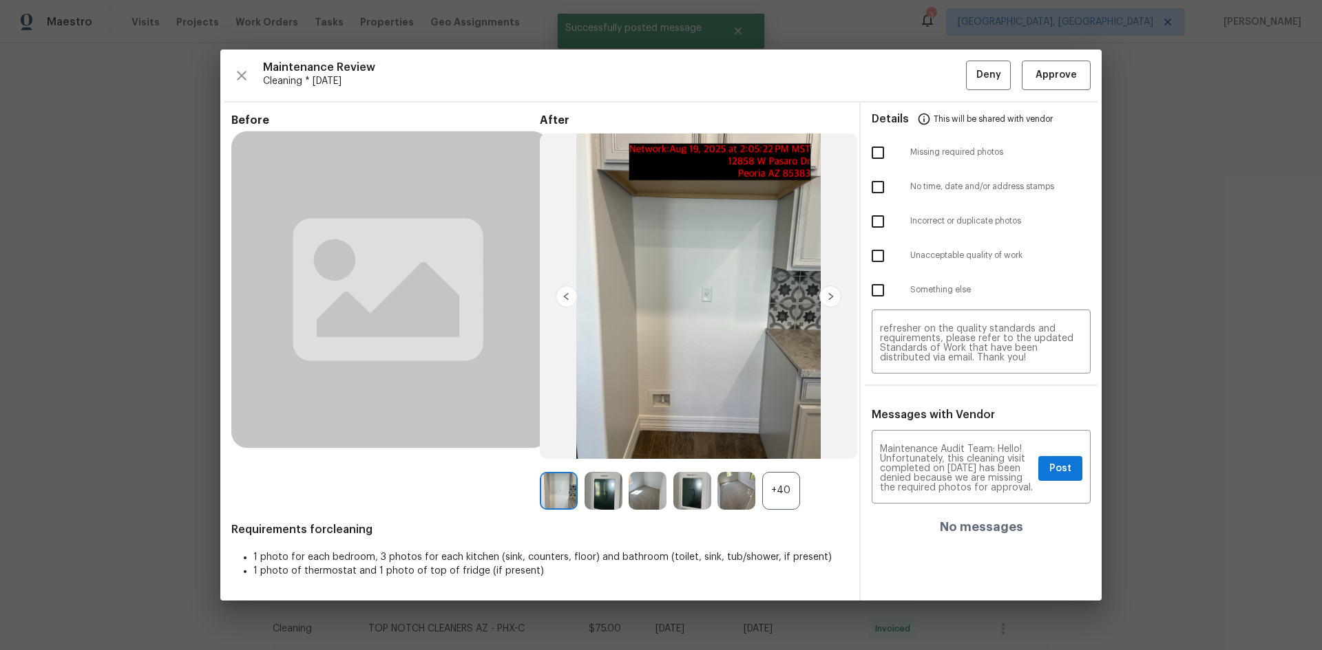
click at [880, 146] on input "checkbox" at bounding box center [877, 152] width 29 height 29
checkbox input "true"
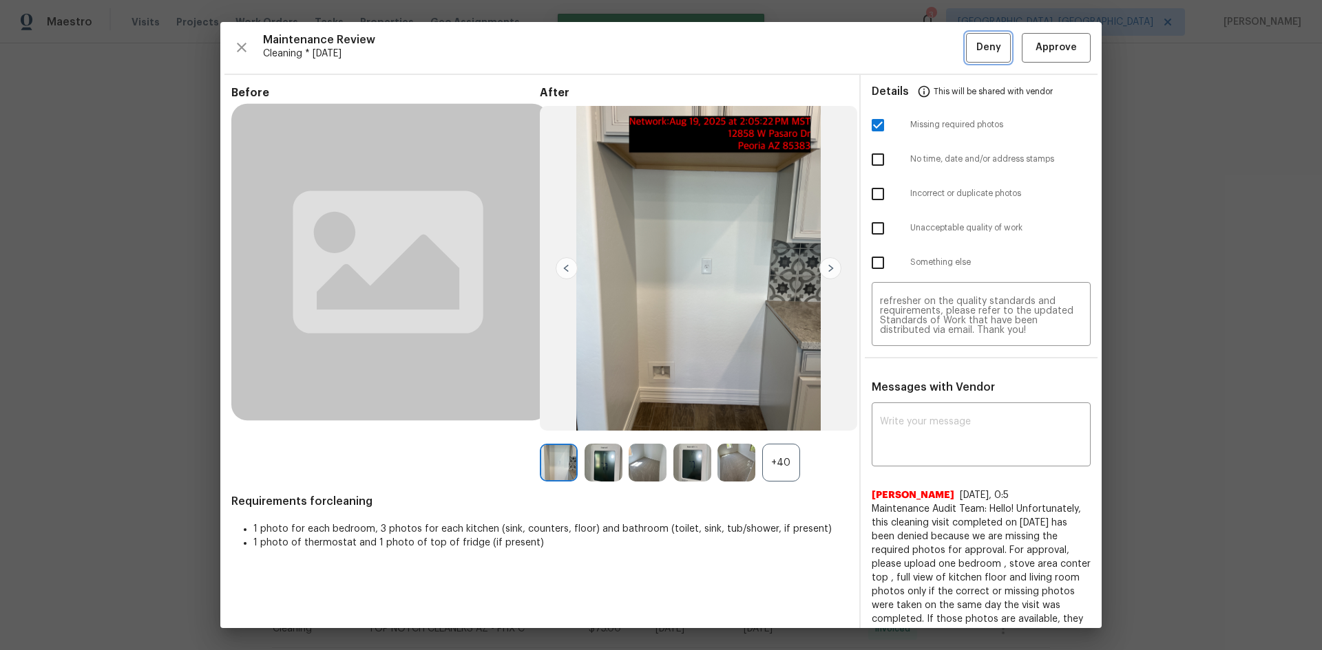
click at [940, 52] on span "Deny" at bounding box center [988, 47] width 25 height 17
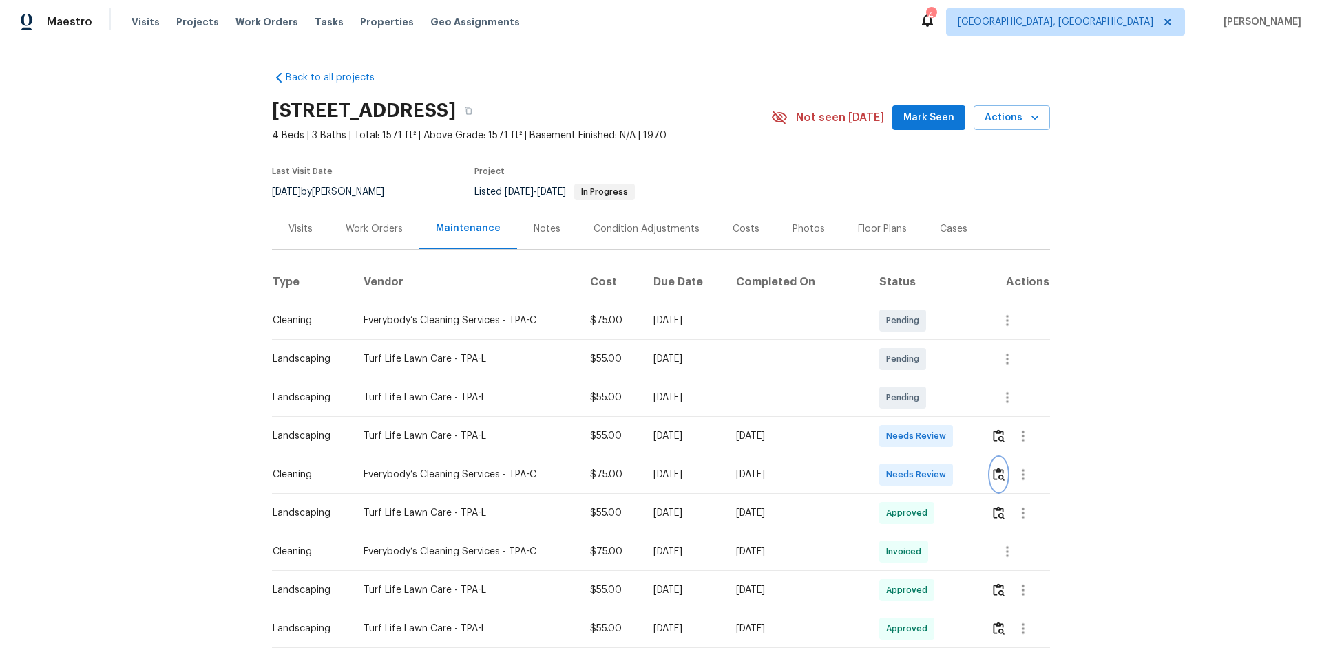
click at [993, 469] on img "button" at bounding box center [999, 474] width 12 height 13
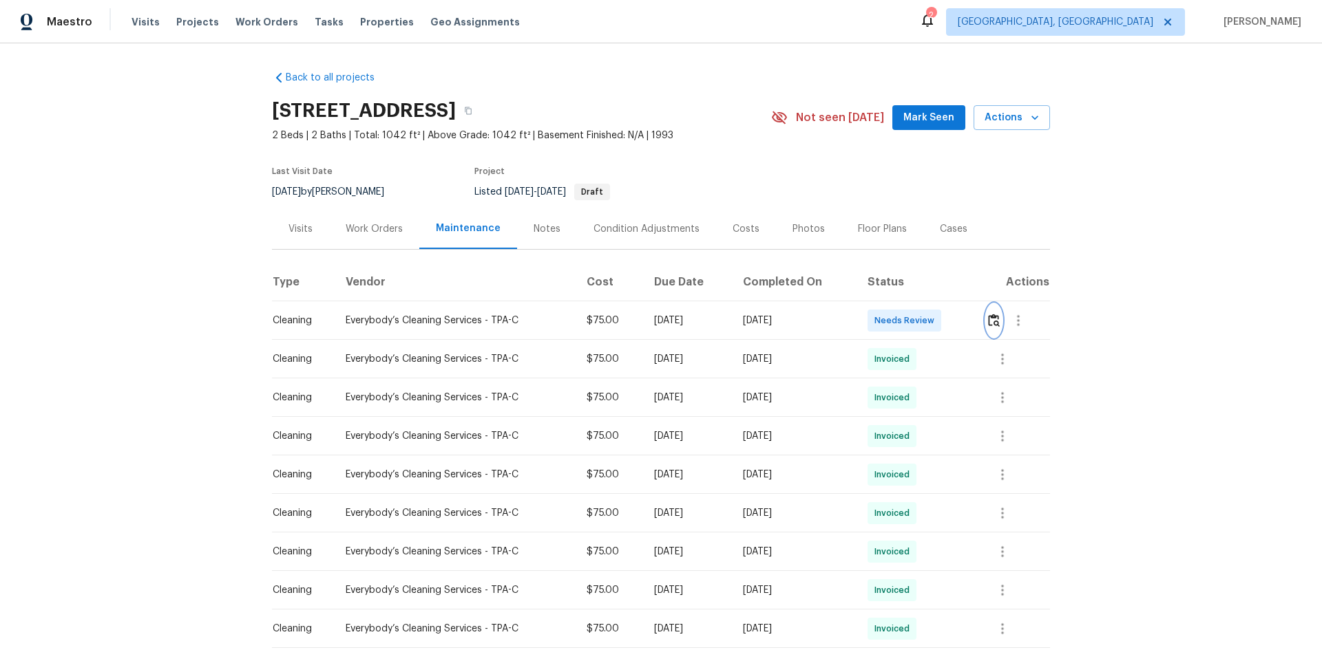
click at [940, 310] on button "button" at bounding box center [994, 320] width 16 height 33
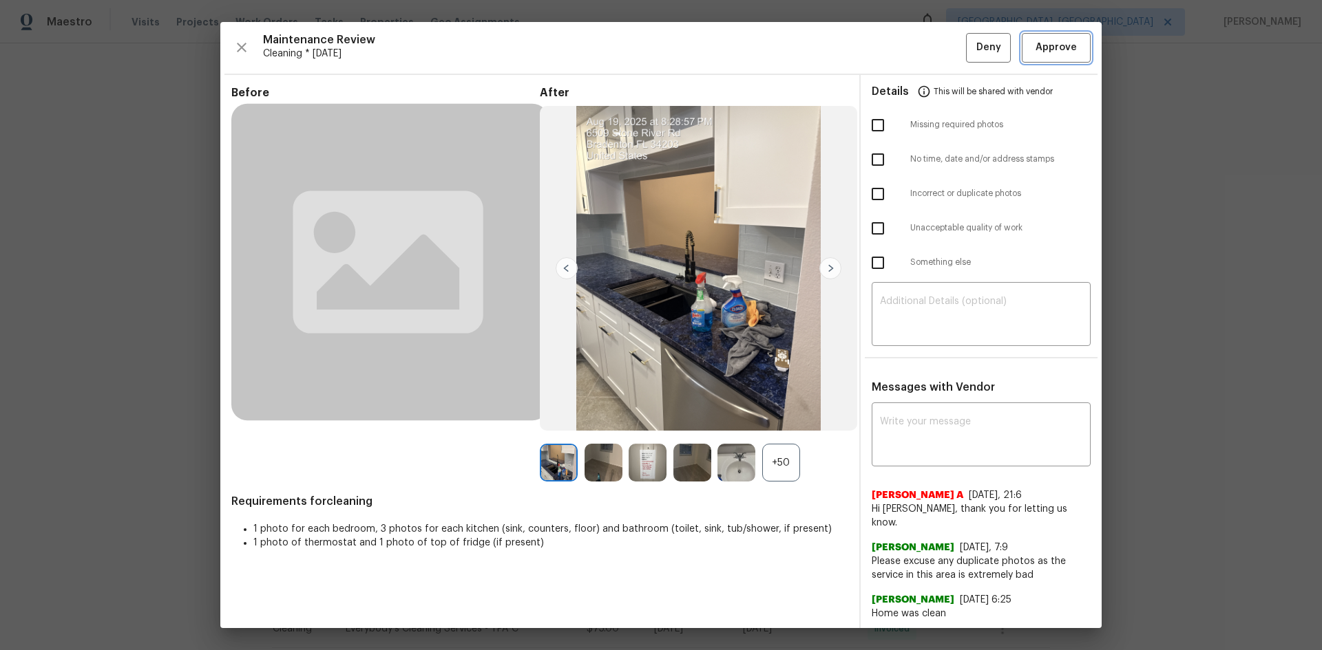
click at [940, 48] on span "Approve" at bounding box center [1055, 47] width 41 height 17
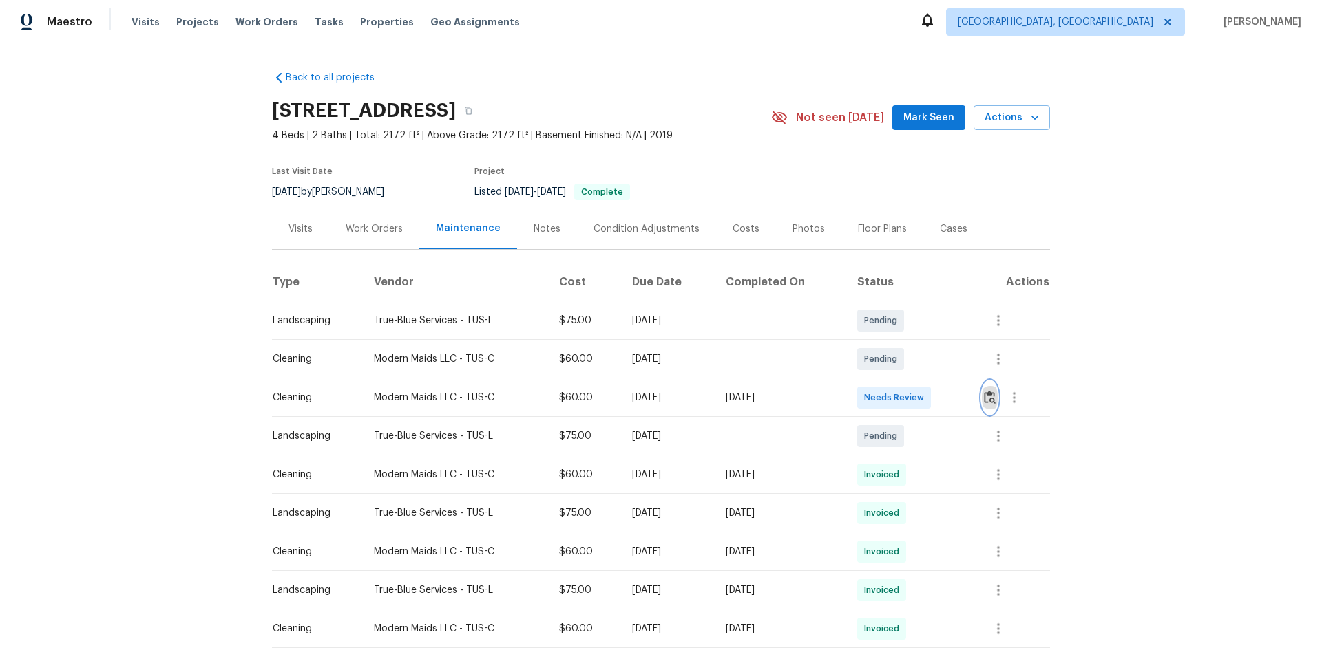
click at [940, 388] on button "button" at bounding box center [990, 397] width 16 height 33
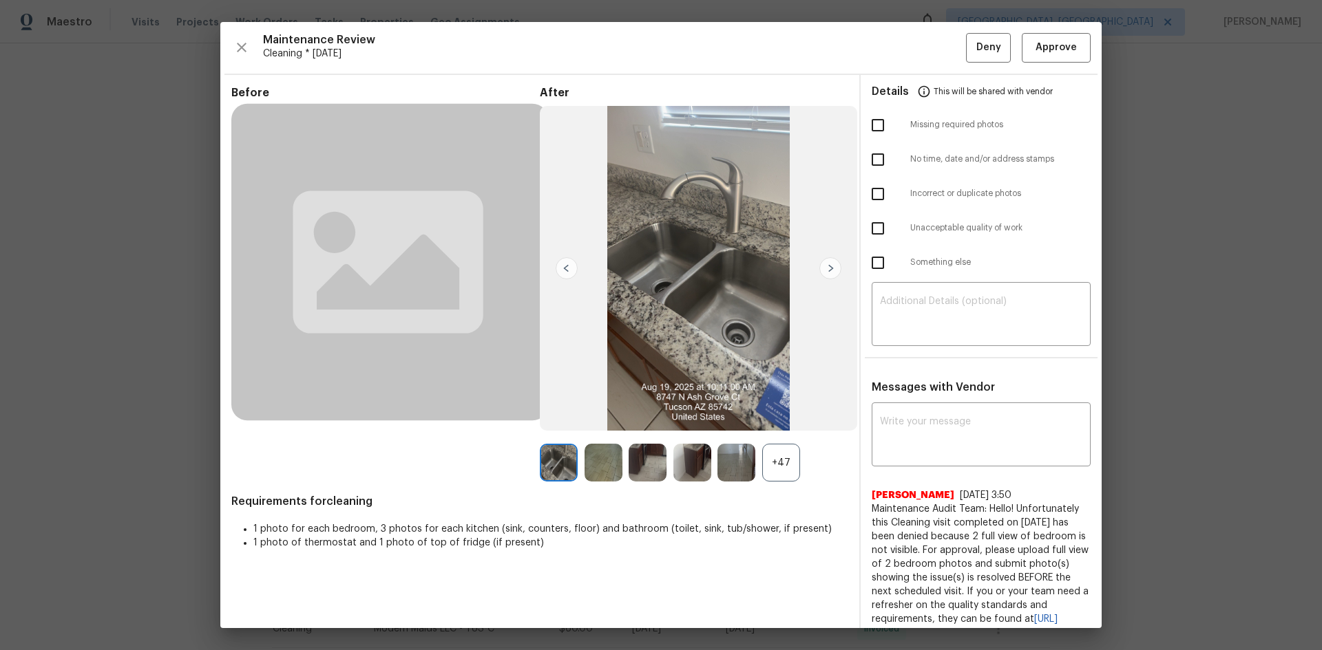
click at [940, 41] on div "Maintenance Review Cleaning * Mon, Aug 18 Deny Approve" at bounding box center [660, 48] width 859 height 30
click at [940, 42] on span "Approve" at bounding box center [1055, 47] width 47 height 17
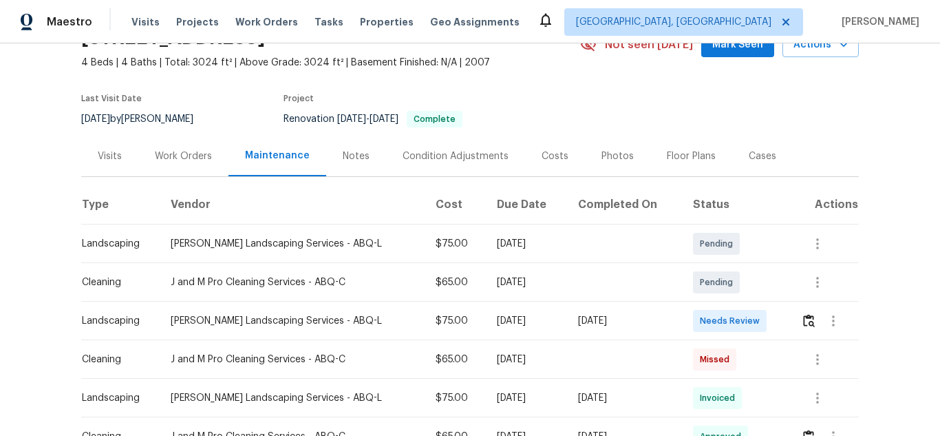
scroll to position [138, 0]
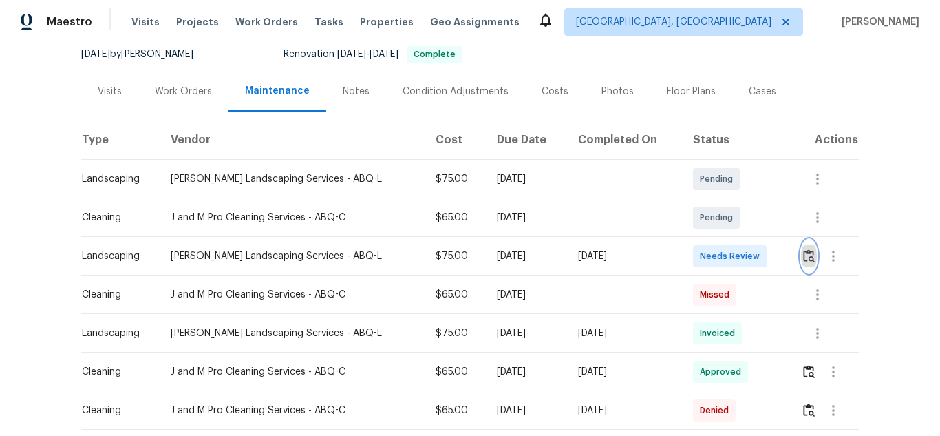
click at [803, 252] on img "button" at bounding box center [809, 255] width 12 height 13
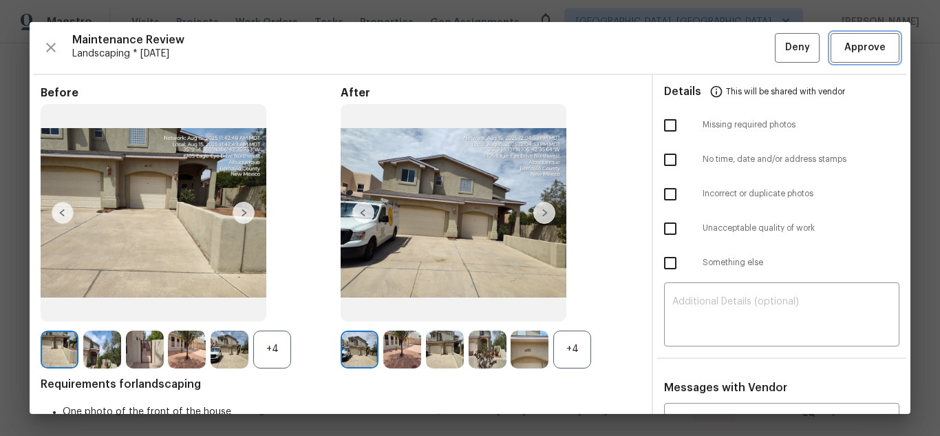
click at [847, 41] on span "Approve" at bounding box center [865, 47] width 41 height 17
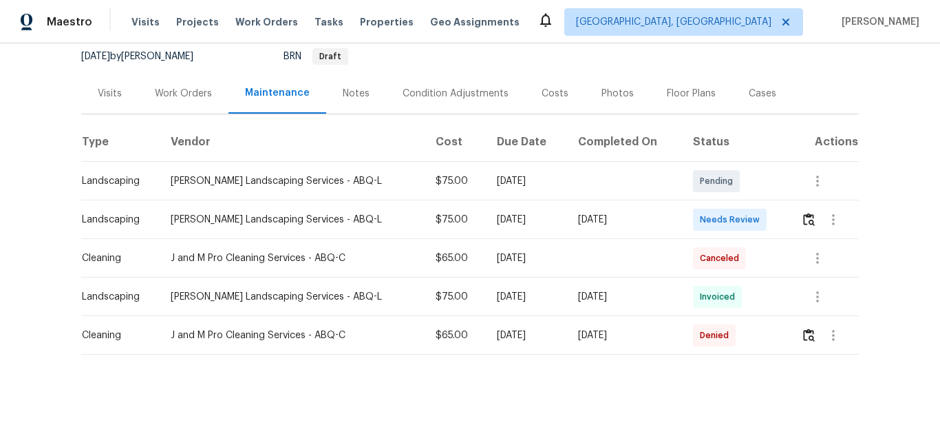
scroll to position [147, 0]
click at [801, 215] on button "button" at bounding box center [809, 218] width 16 height 33
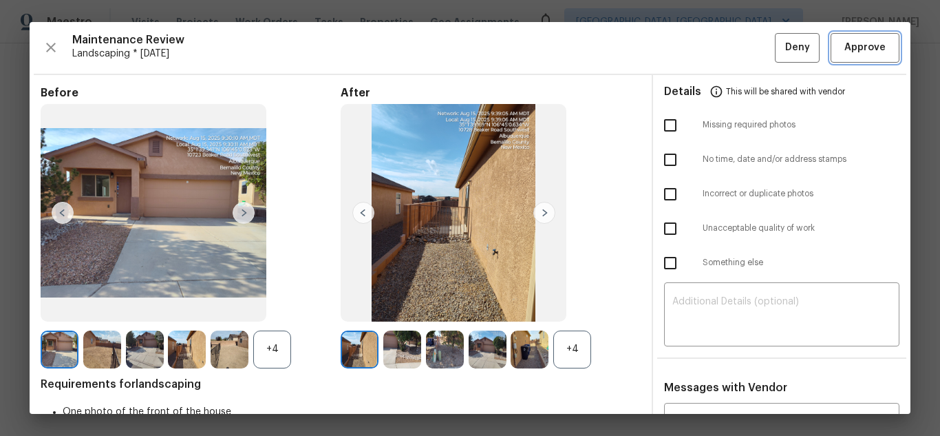
click at [848, 47] on span "Approve" at bounding box center [865, 47] width 41 height 17
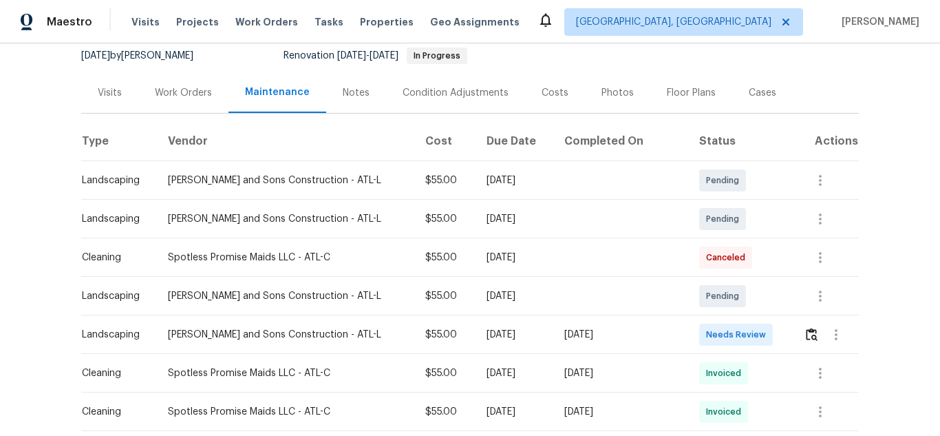
scroll to position [138, 0]
click at [807, 334] on img "button" at bounding box center [812, 332] width 12 height 13
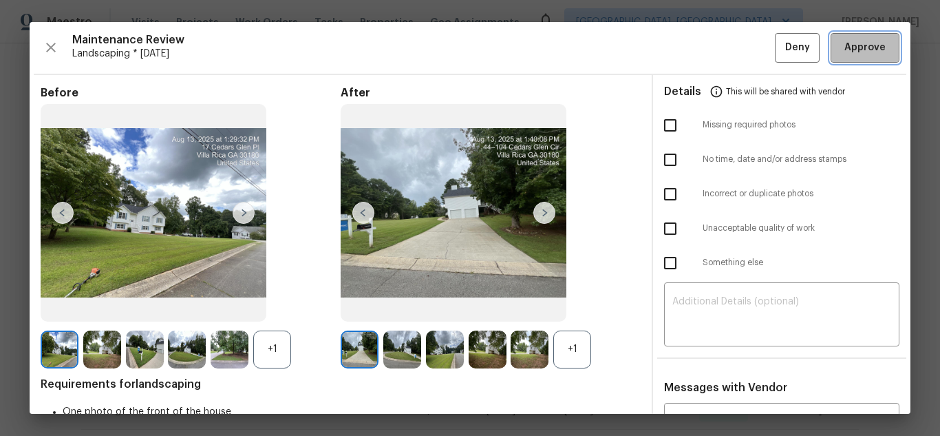
click at [846, 46] on span "Approve" at bounding box center [865, 47] width 41 height 17
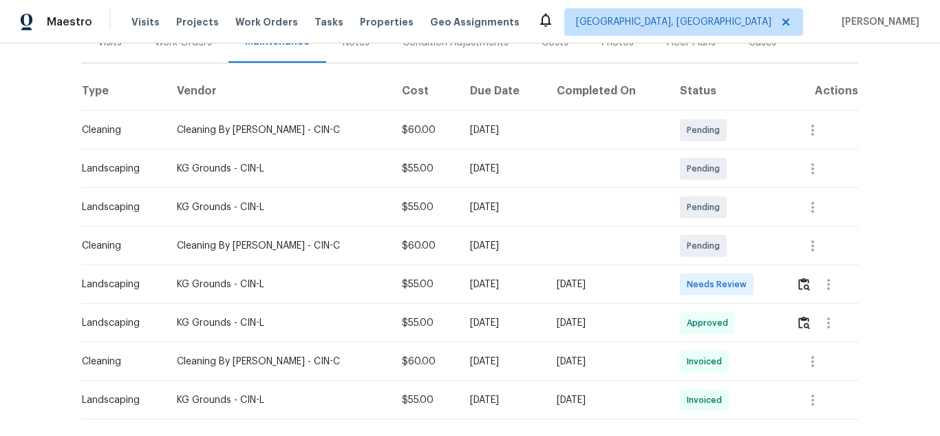
scroll to position [206, 0]
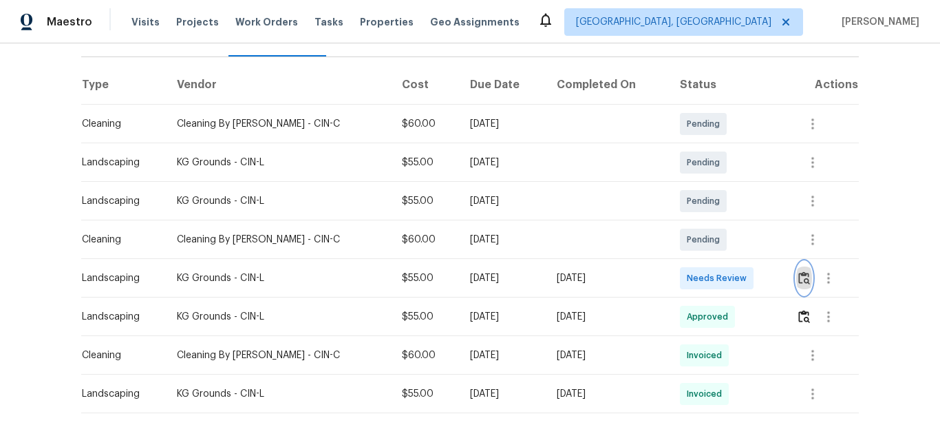
click at [798, 271] on img "button" at bounding box center [804, 277] width 12 height 13
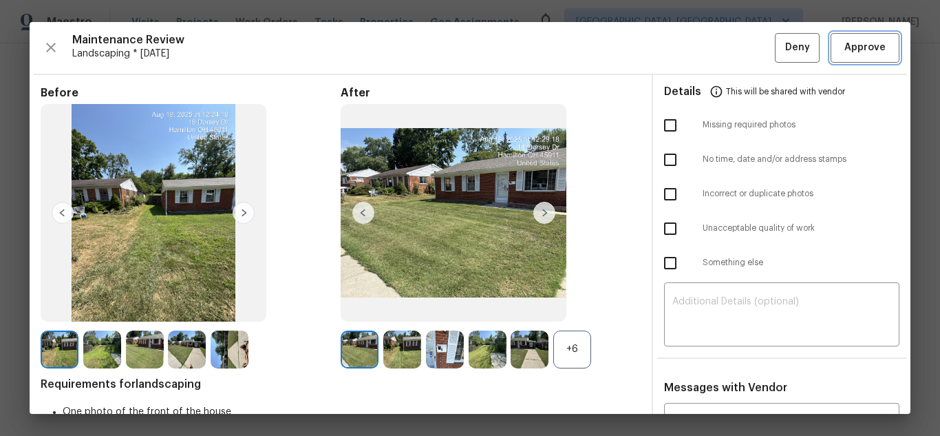
click at [853, 51] on span "Approve" at bounding box center [865, 47] width 41 height 17
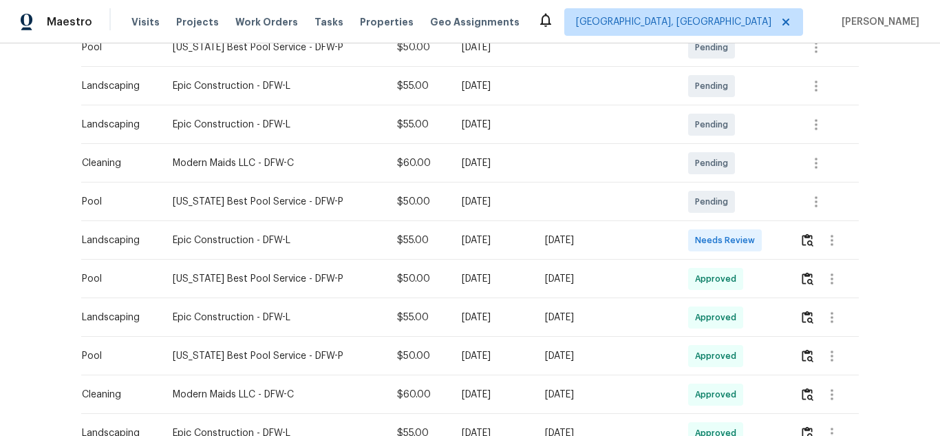
scroll to position [275, 0]
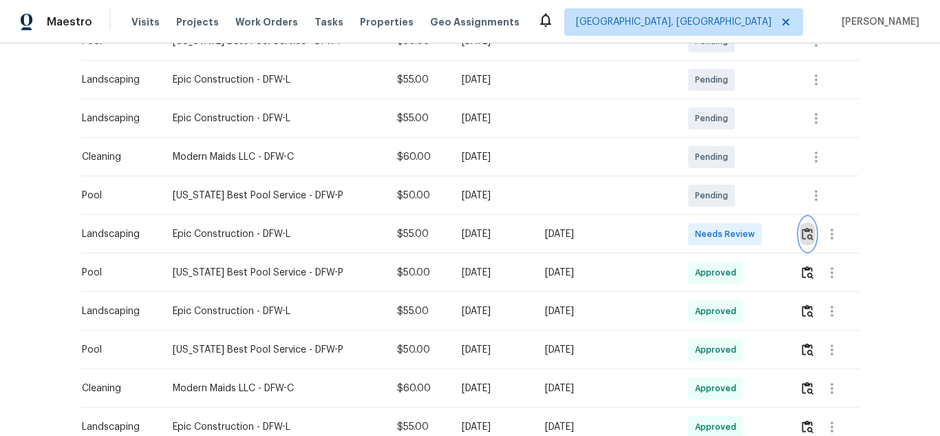
click at [803, 236] on img "button" at bounding box center [808, 233] width 12 height 13
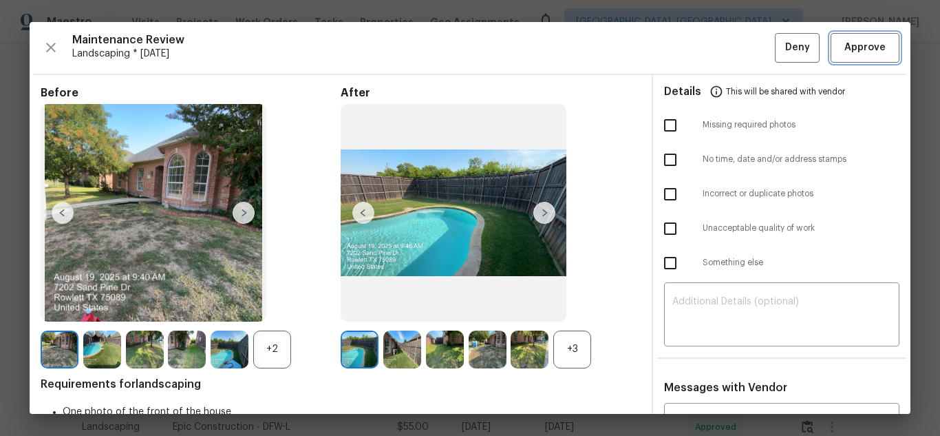
click at [852, 43] on span "Approve" at bounding box center [865, 47] width 41 height 17
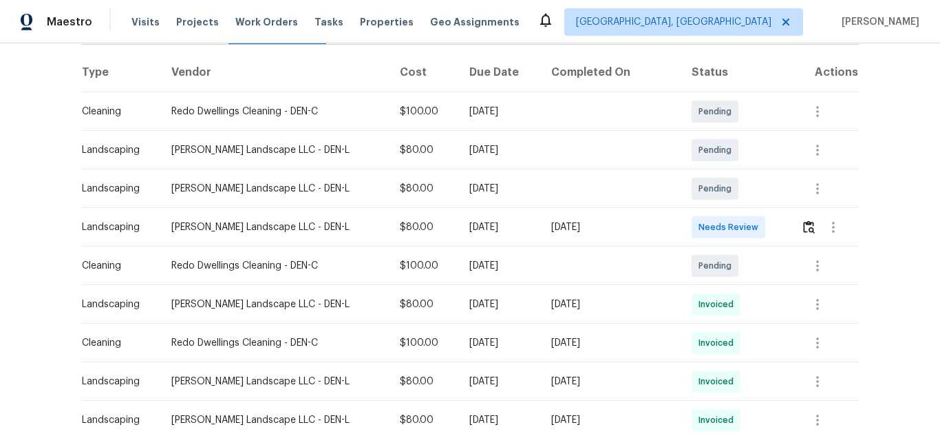
scroll to position [206, 0]
click at [803, 229] on img "button" at bounding box center [809, 225] width 12 height 13
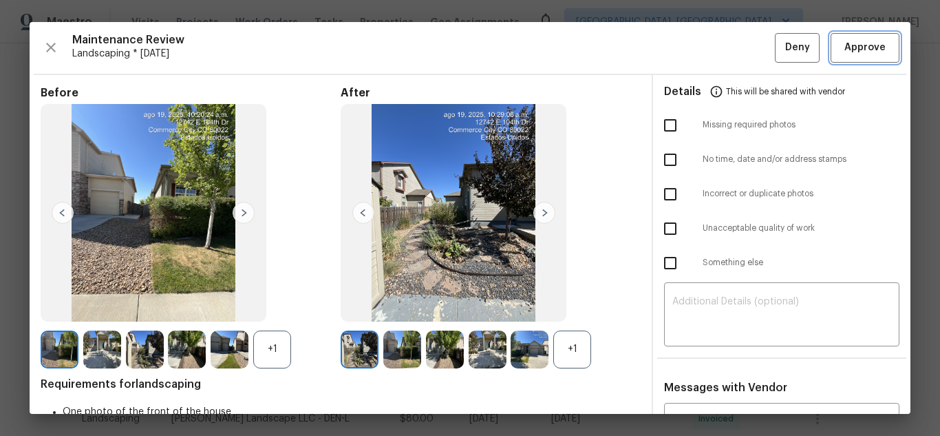
click at [853, 41] on span "Approve" at bounding box center [865, 47] width 41 height 17
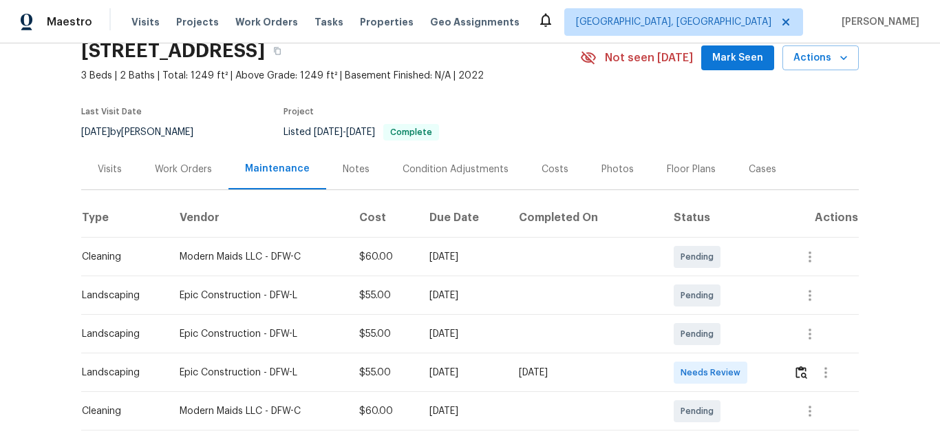
scroll to position [138, 0]
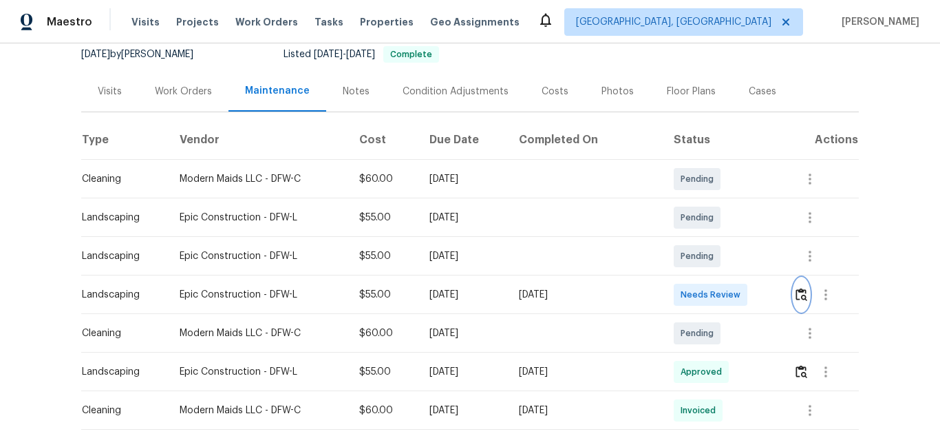
click at [803, 297] on img "button" at bounding box center [802, 294] width 12 height 13
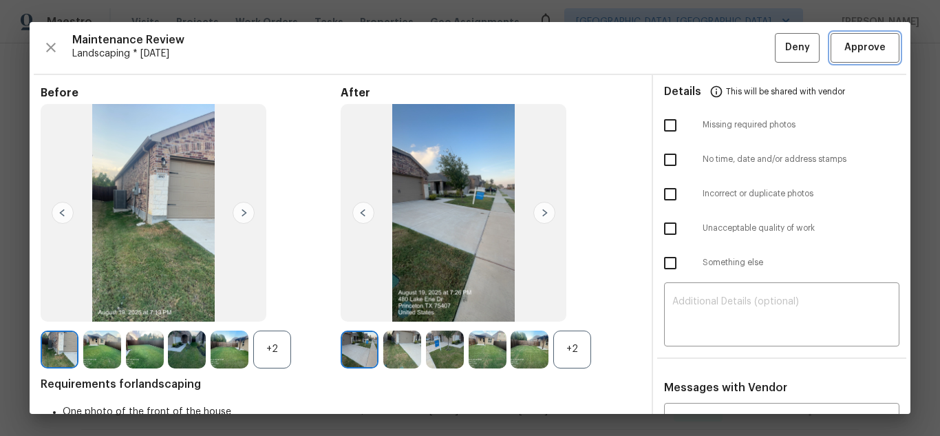
click at [856, 51] on span "Approve" at bounding box center [865, 47] width 41 height 17
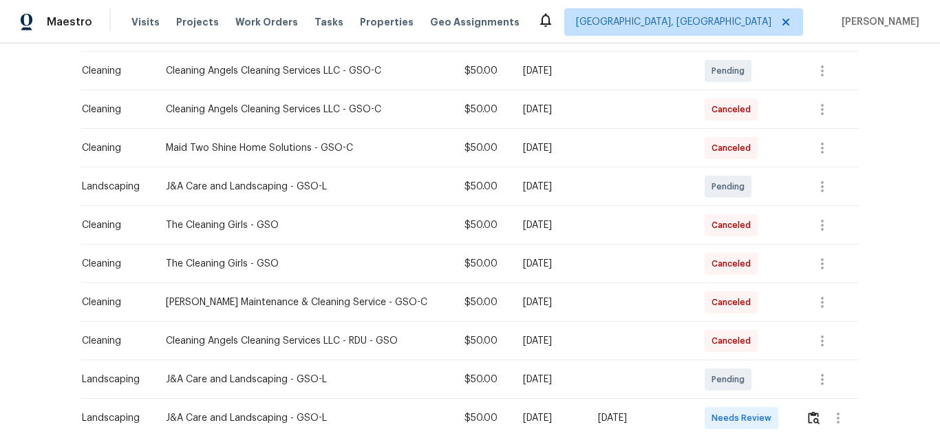
scroll to position [413, 0]
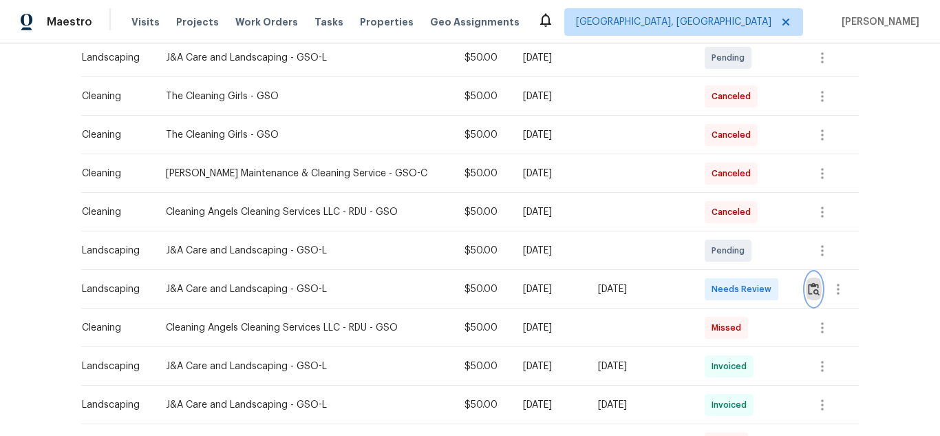
click at [806, 287] on button "button" at bounding box center [814, 289] width 16 height 33
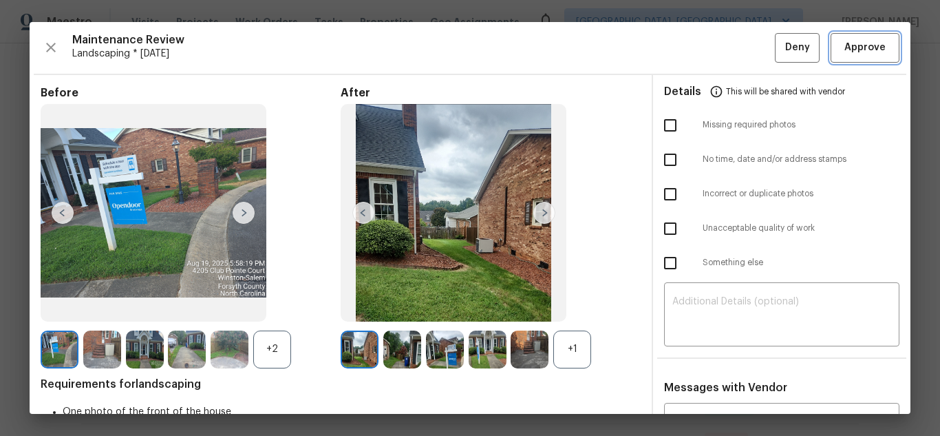
click at [866, 39] on span "Approve" at bounding box center [865, 47] width 41 height 17
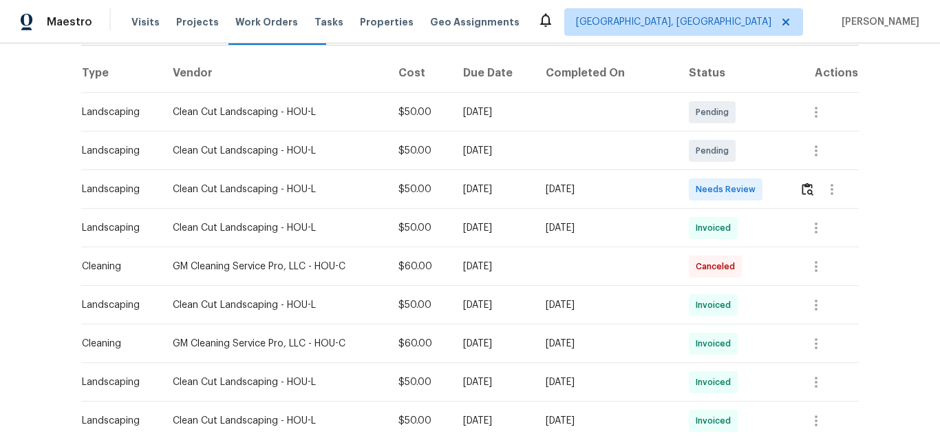
scroll to position [206, 0]
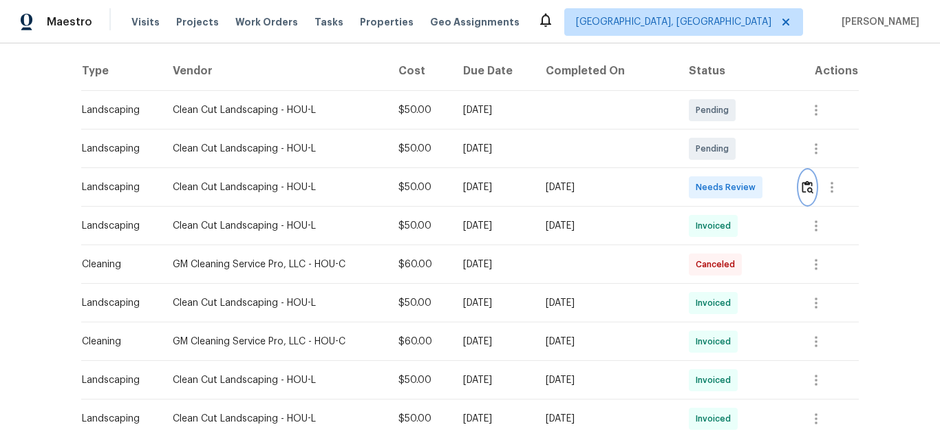
click at [802, 189] on img "button" at bounding box center [808, 186] width 12 height 13
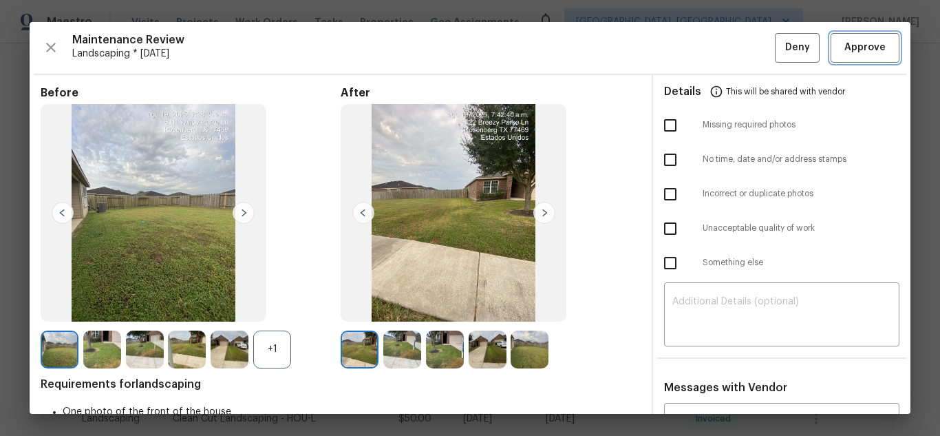
click at [845, 43] on span "Approve" at bounding box center [865, 47] width 41 height 17
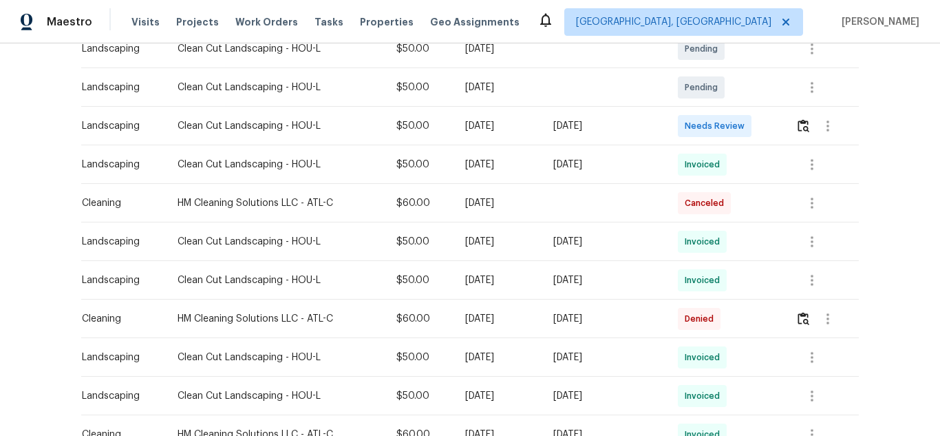
scroll to position [275, 0]
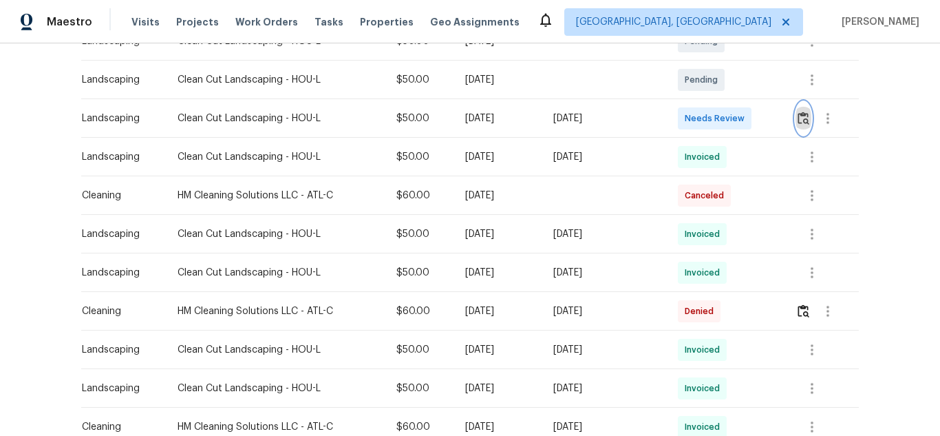
click at [806, 119] on img "button" at bounding box center [804, 118] width 12 height 13
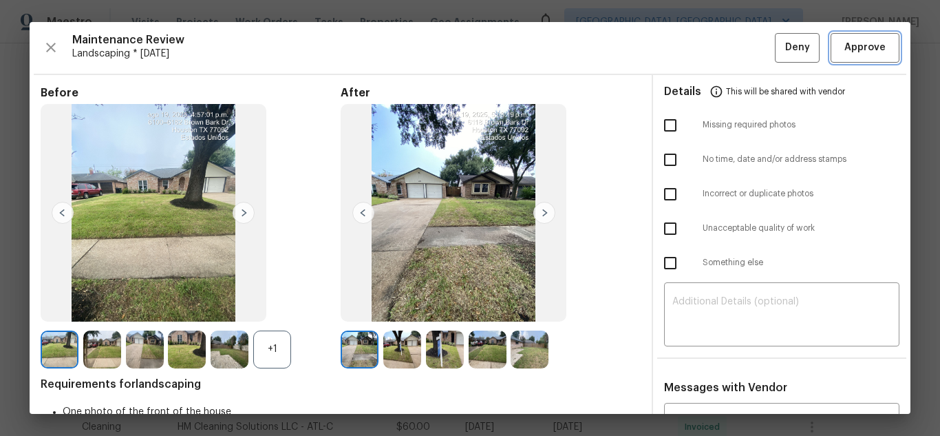
click at [842, 48] on span "Approve" at bounding box center [865, 47] width 47 height 17
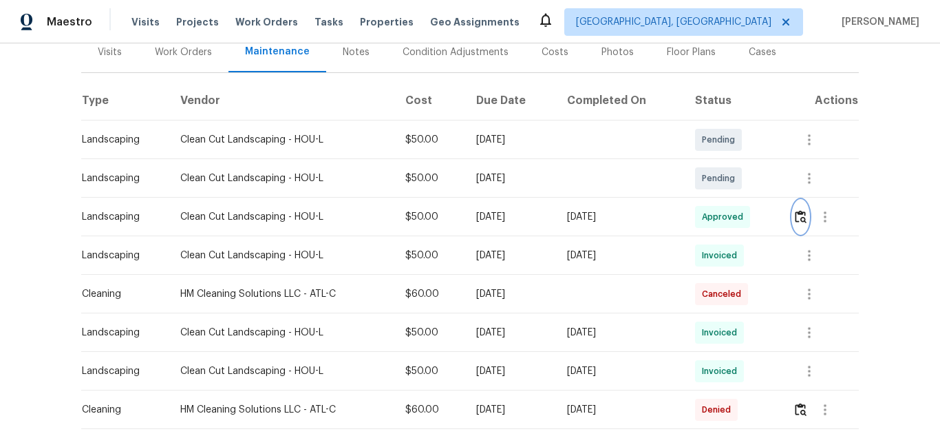
scroll to position [0, 0]
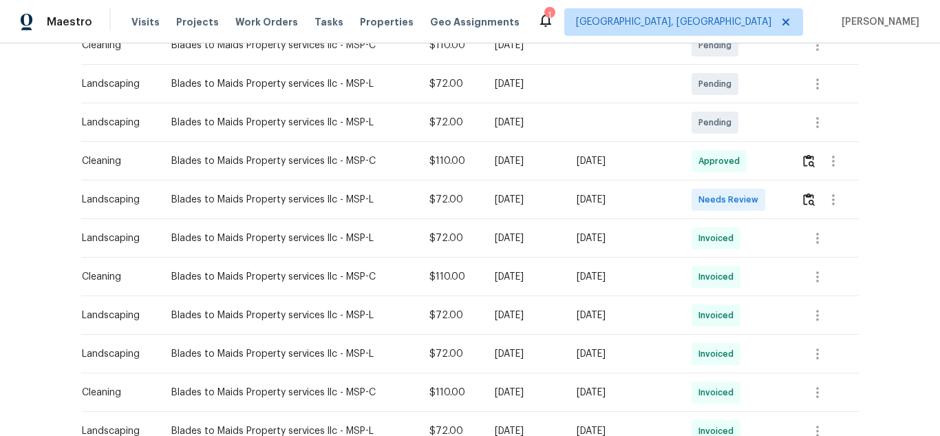
scroll to position [275, 0]
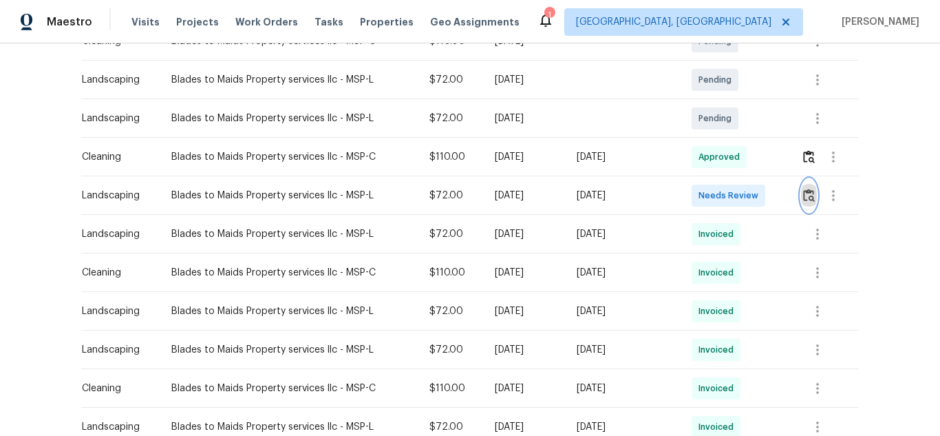
click at [806, 193] on img "button" at bounding box center [809, 195] width 12 height 13
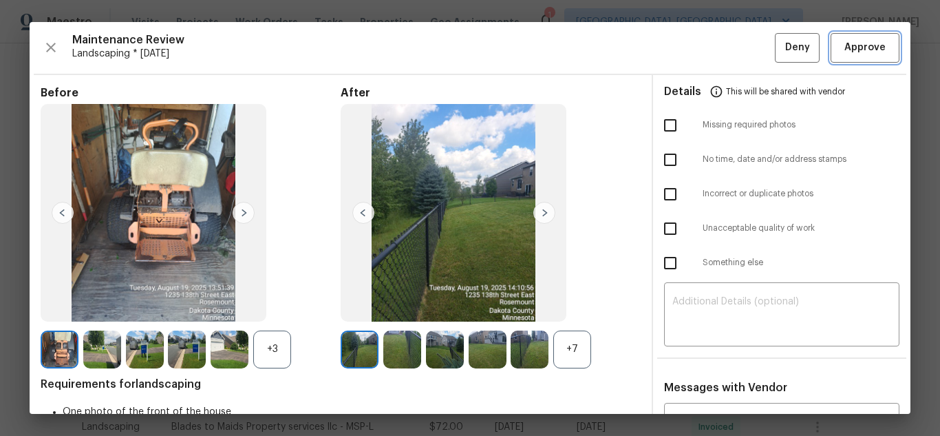
drag, startPoint x: 867, startPoint y: 56, endPoint x: 849, endPoint y: 65, distance: 19.4
click at [867, 56] on span "Approve" at bounding box center [865, 47] width 41 height 17
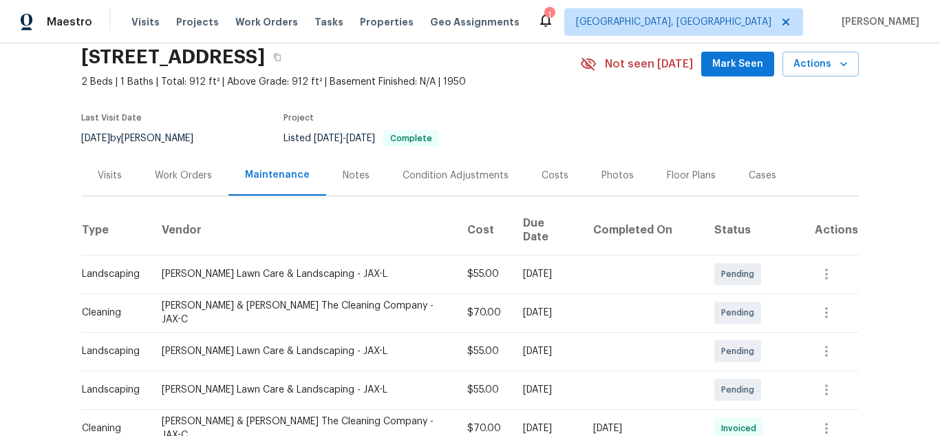
scroll to position [138, 0]
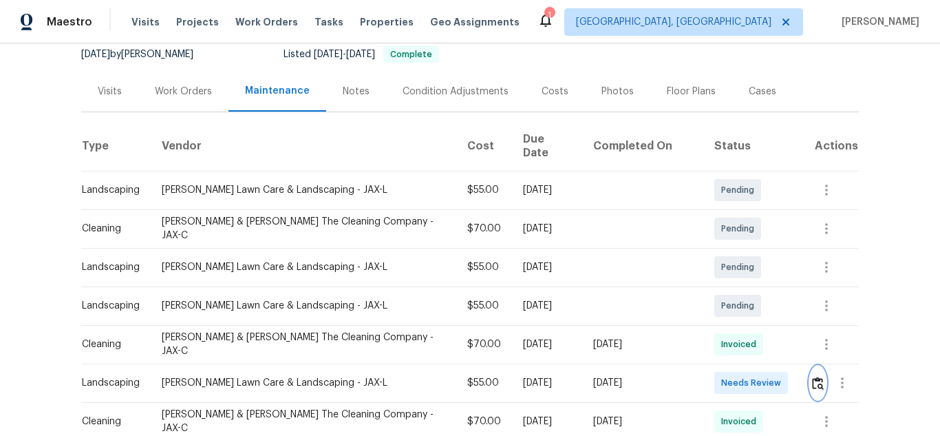
click at [812, 377] on img "button" at bounding box center [818, 383] width 12 height 13
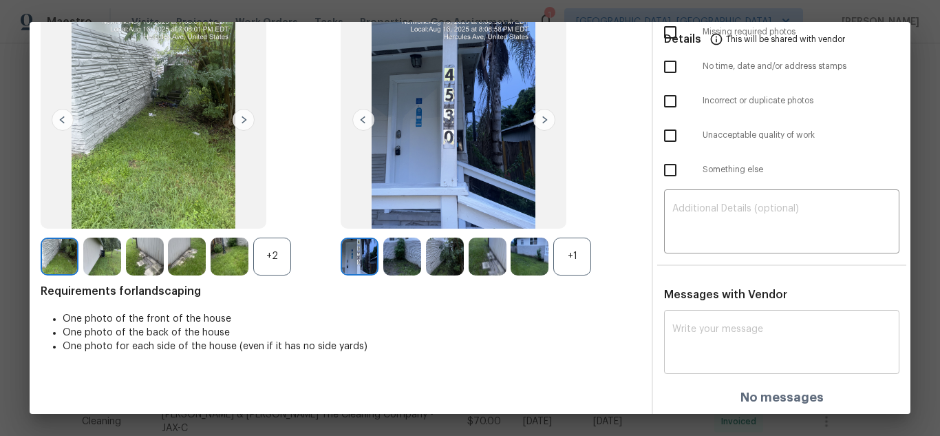
scroll to position [94, 0]
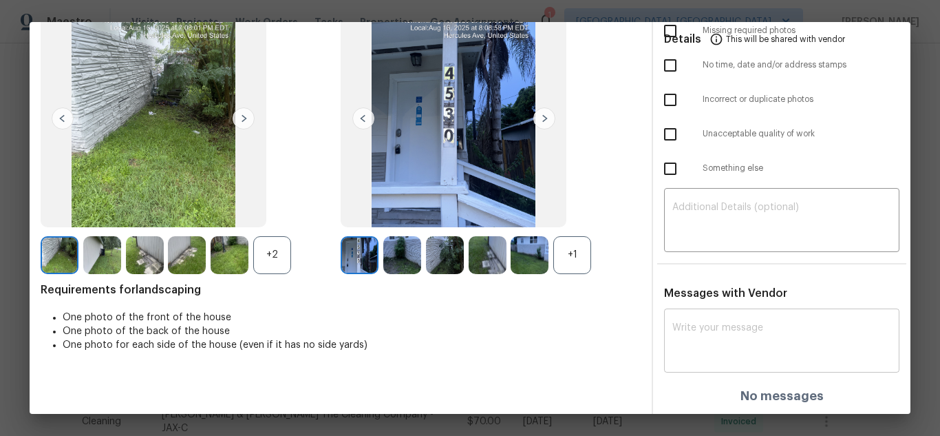
drag, startPoint x: 731, startPoint y: 337, endPoint x: 725, endPoint y: 327, distance: 11.1
click at [731, 337] on textarea at bounding box center [781, 342] width 219 height 39
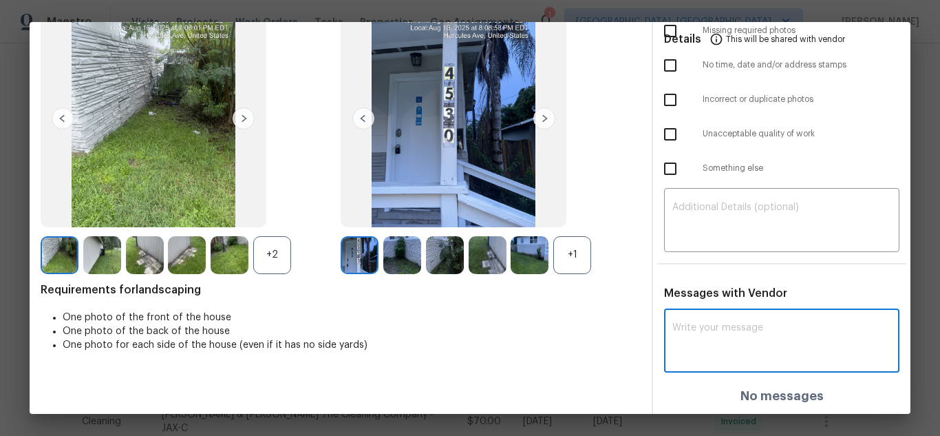
paste textarea "Maintenance Audit Team: Hello! Unfortunately, this landscaping visit completed …"
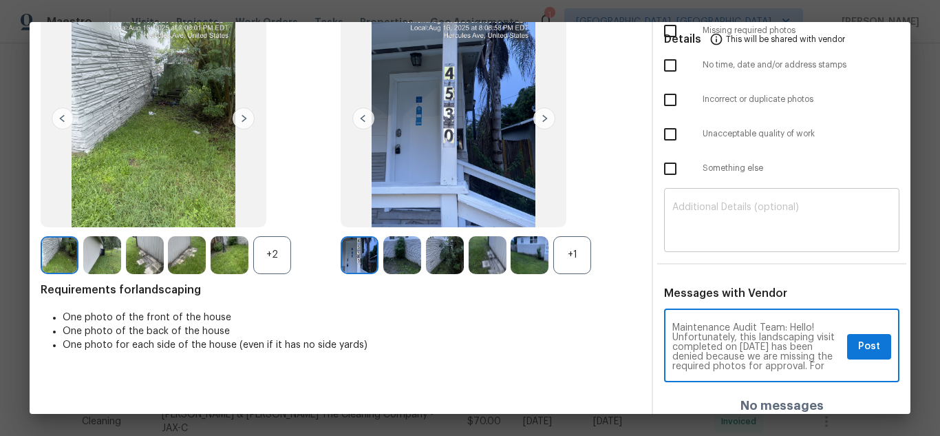
scroll to position [164, 0]
type textarea "Maintenance Audit Team: Hello! Unfortunately, this landscaping visit completed …"
click at [723, 203] on textarea at bounding box center [781, 221] width 219 height 39
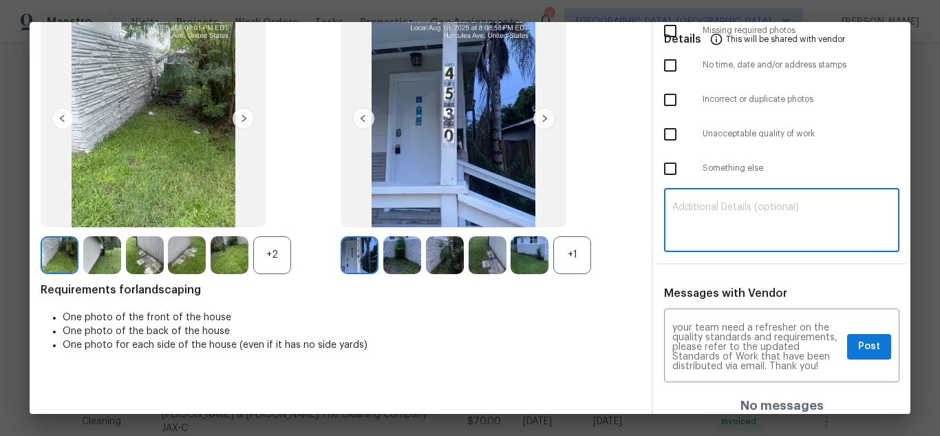
paste textarea "Maintenance Audit Team: Hello! Unfortunately, this landscaping visit completed …"
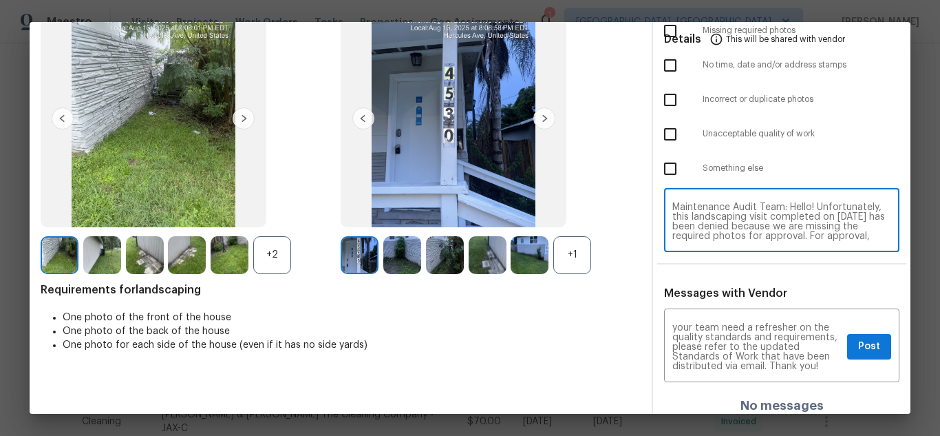
scroll to position [125, 0]
type textarea "Maintenance Audit Team: Hello! Unfortunately, this landscaping visit completed …"
click at [863, 346] on span "Post" at bounding box center [869, 346] width 22 height 17
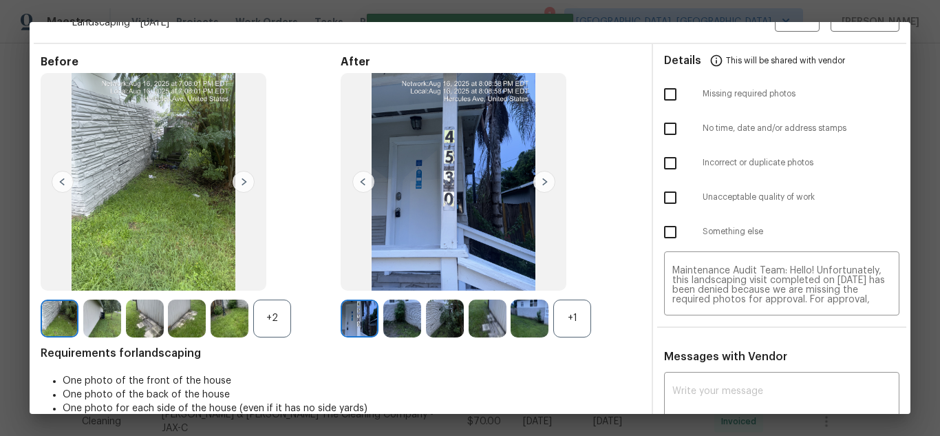
scroll to position [0, 0]
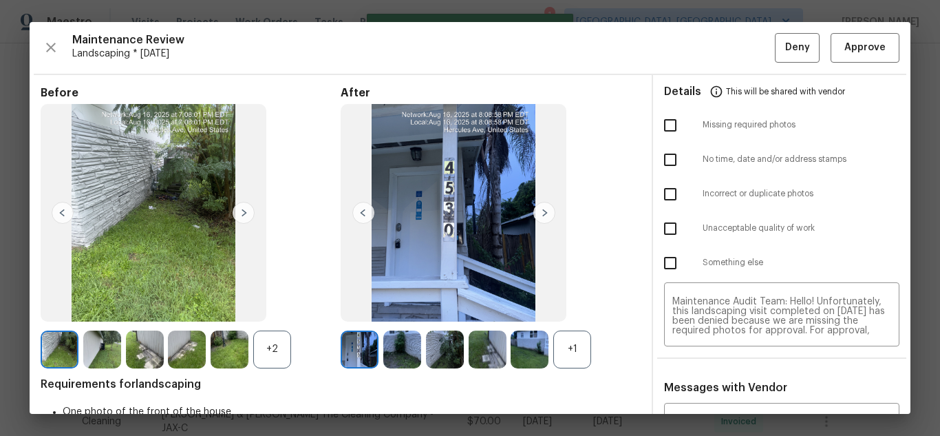
click at [664, 124] on input "checkbox" at bounding box center [670, 125] width 29 height 29
checkbox input "true"
click at [785, 53] on span "Deny" at bounding box center [797, 47] width 25 height 17
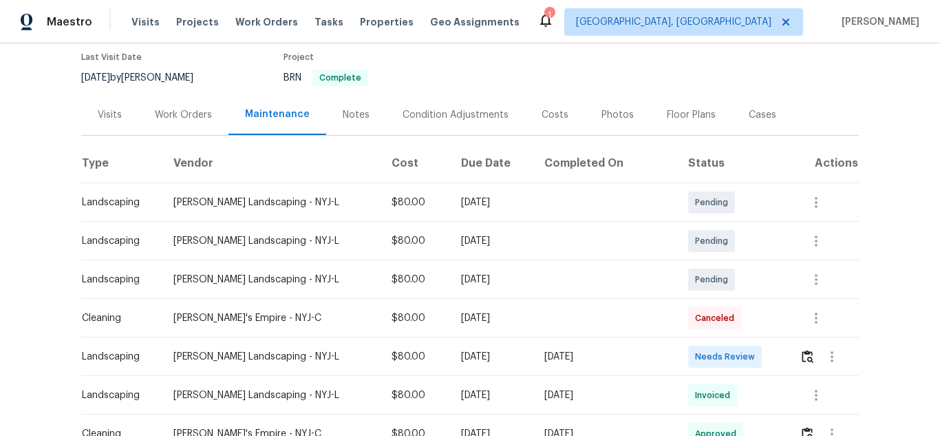
scroll to position [275, 0]
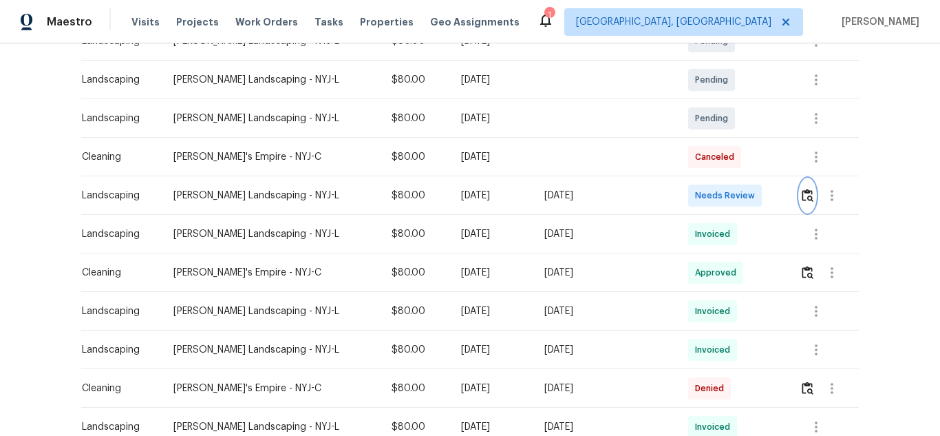
click at [802, 194] on img "button" at bounding box center [808, 195] width 12 height 13
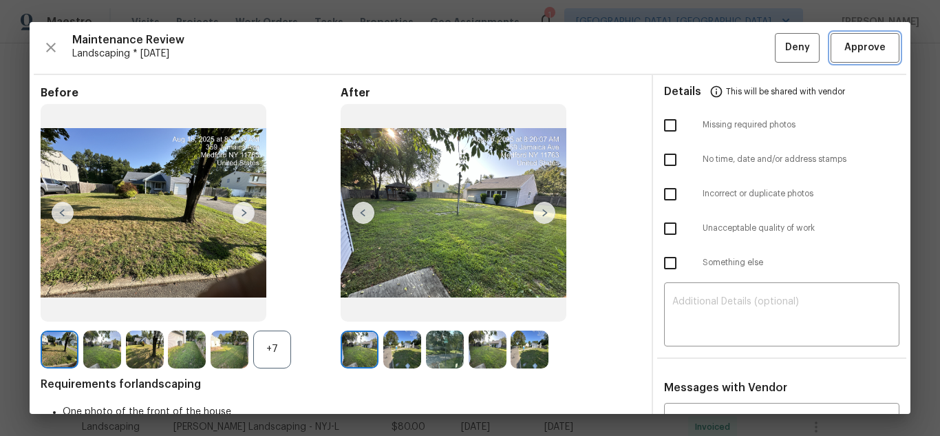
click at [831, 50] on button "Approve" at bounding box center [865, 48] width 69 height 30
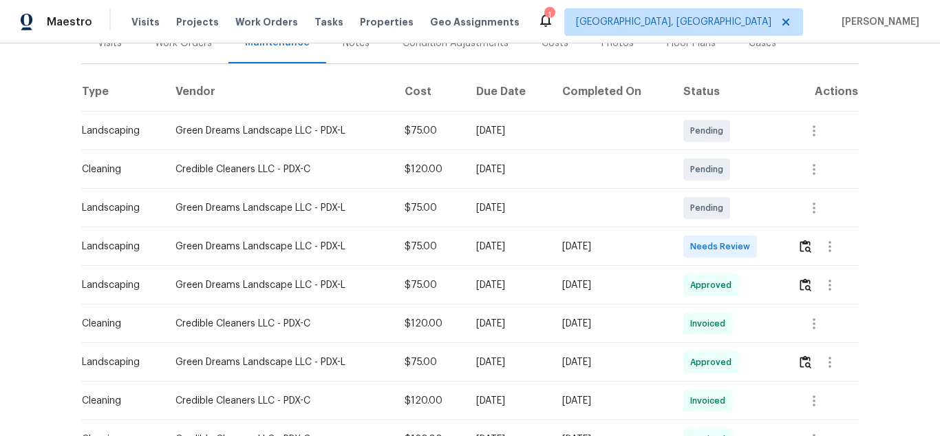
scroll to position [275, 0]
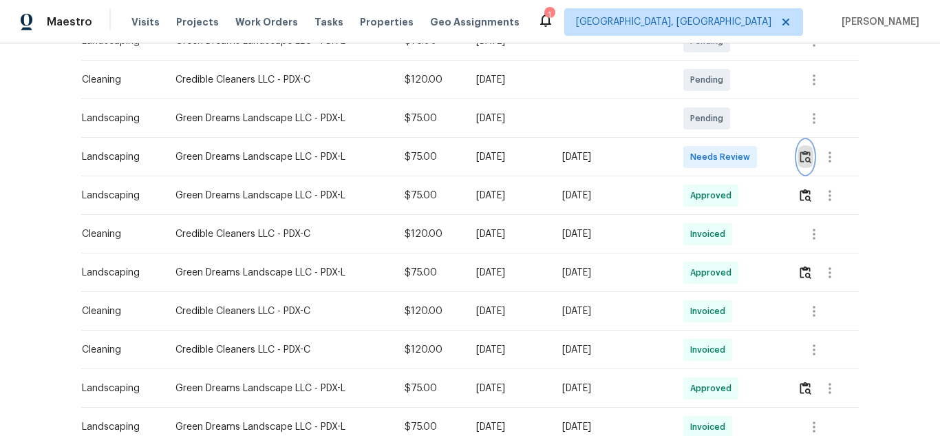
click at [807, 157] on img "button" at bounding box center [806, 156] width 12 height 13
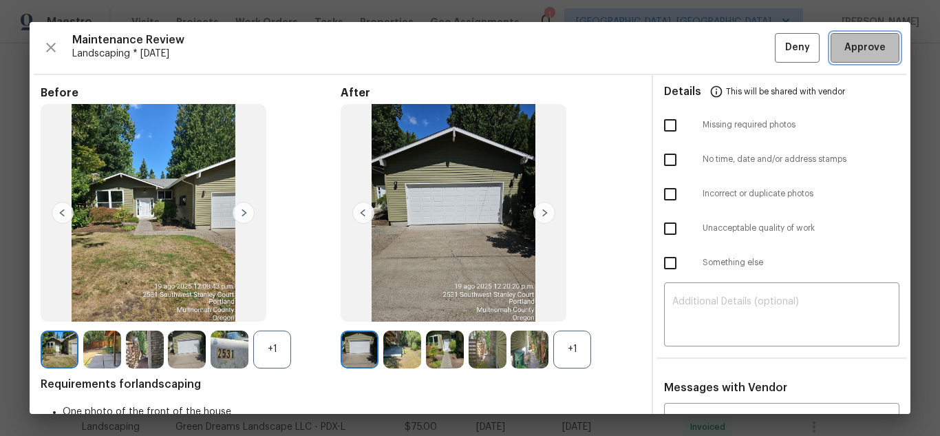
click at [845, 47] on span "Approve" at bounding box center [865, 47] width 41 height 17
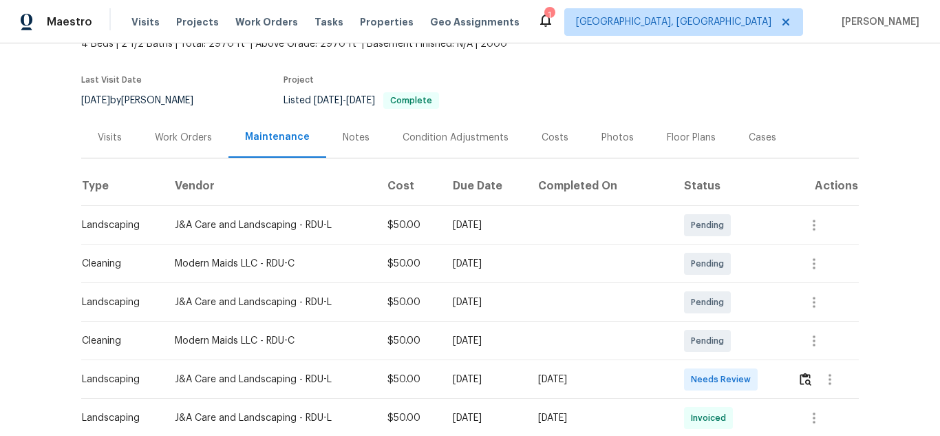
scroll to position [206, 0]
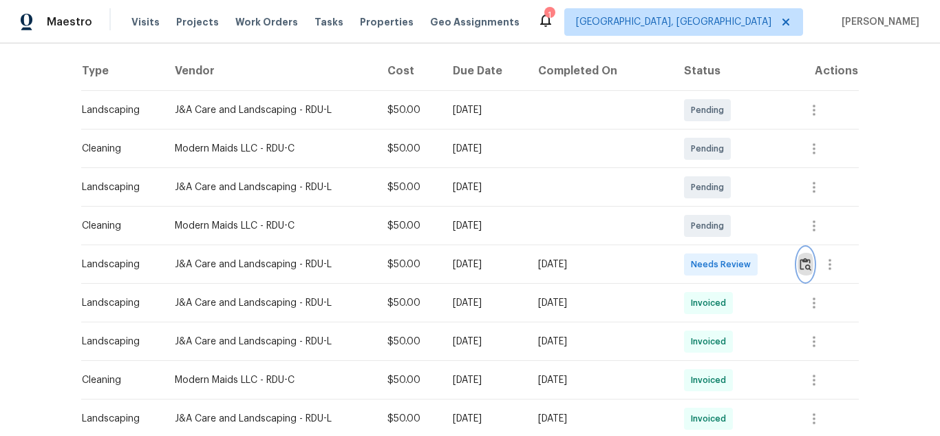
click at [801, 257] on img "button" at bounding box center [806, 263] width 12 height 13
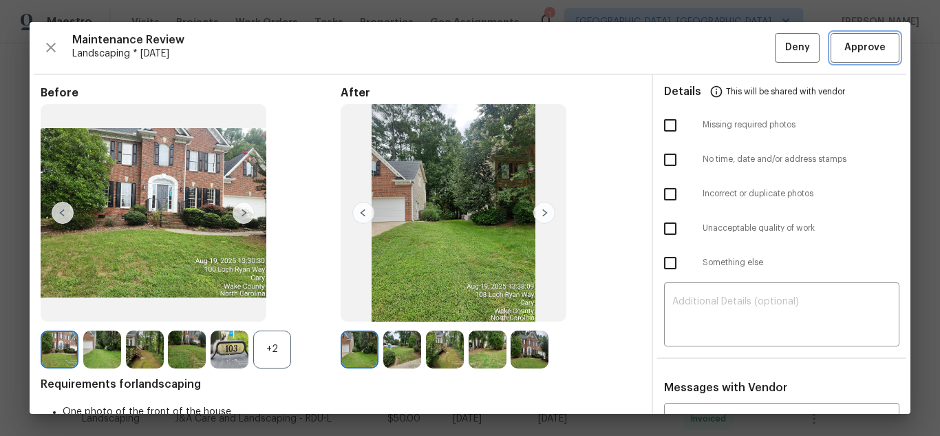
click at [856, 50] on span "Approve" at bounding box center [865, 47] width 41 height 17
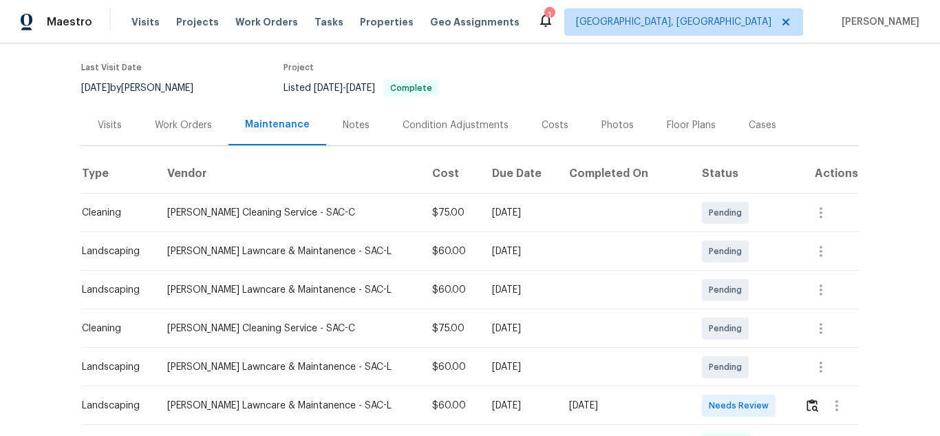
scroll to position [206, 0]
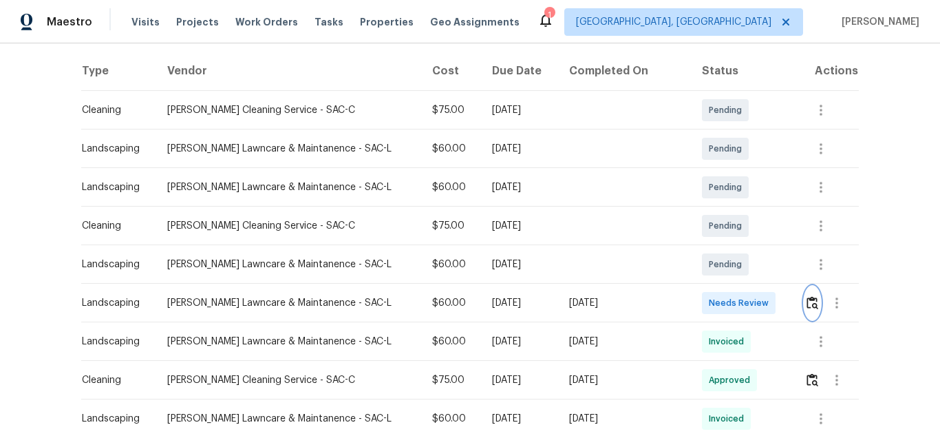
click at [807, 303] on img "button" at bounding box center [813, 302] width 12 height 13
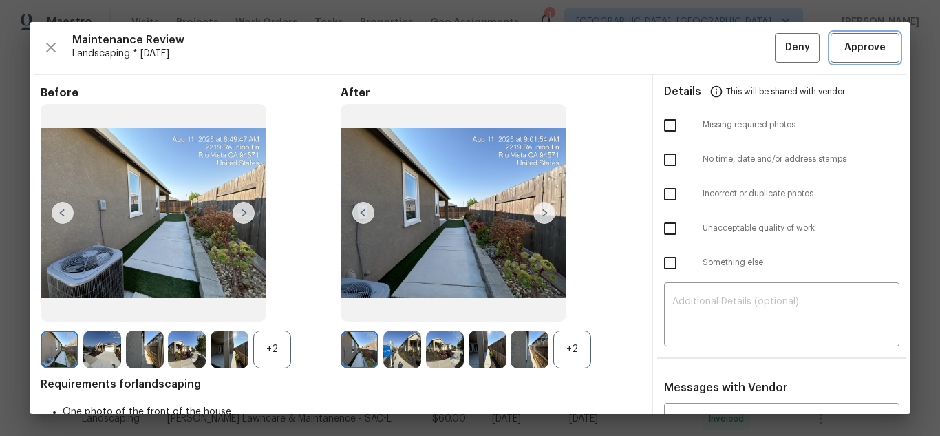
click at [873, 43] on span "Approve" at bounding box center [865, 47] width 41 height 17
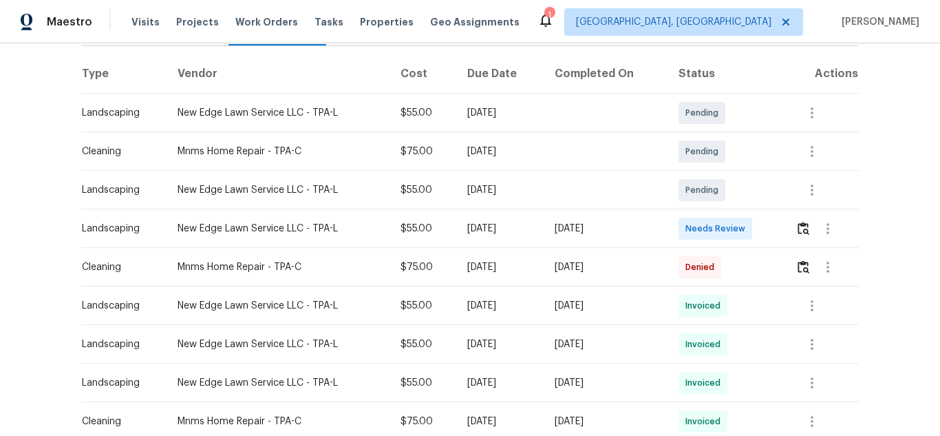
scroll to position [206, 0]
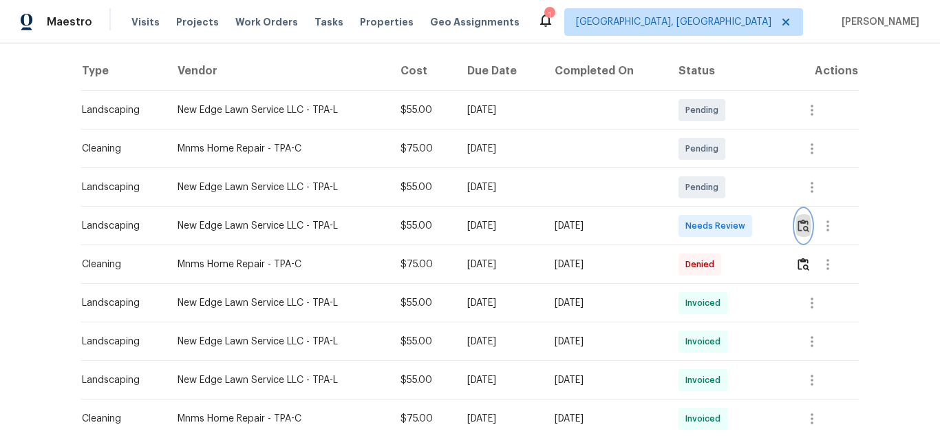
click at [798, 224] on img "button" at bounding box center [804, 225] width 12 height 13
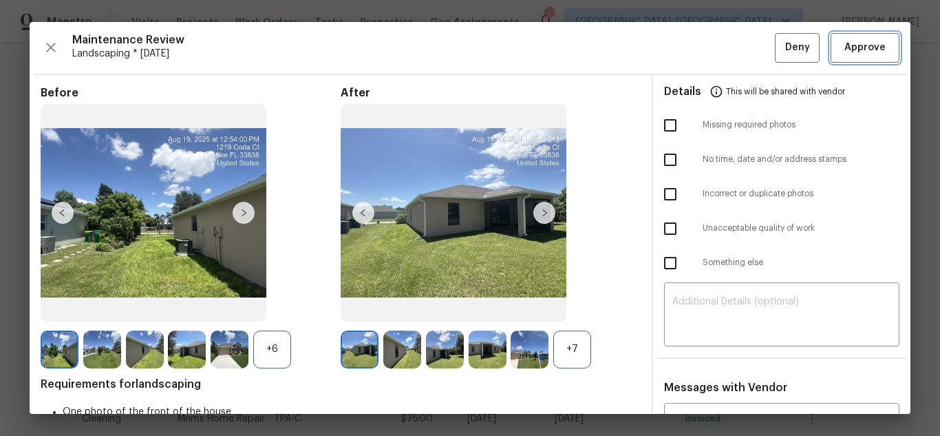
click at [853, 53] on span "Approve" at bounding box center [865, 47] width 41 height 17
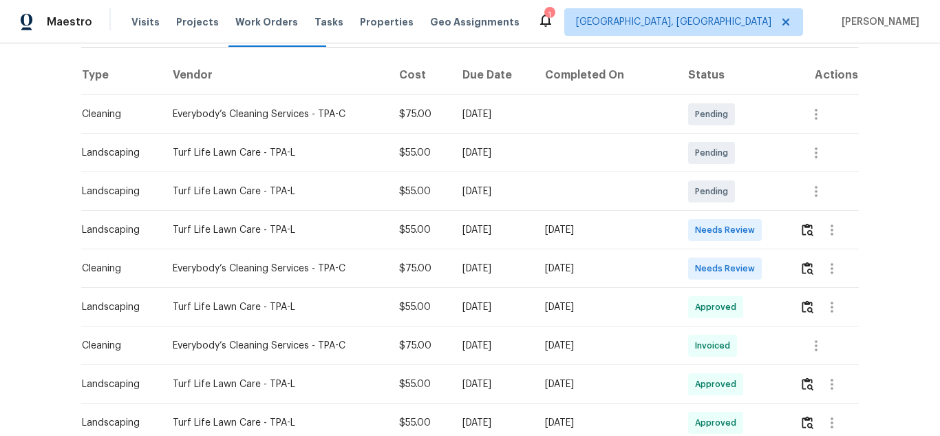
scroll to position [206, 0]
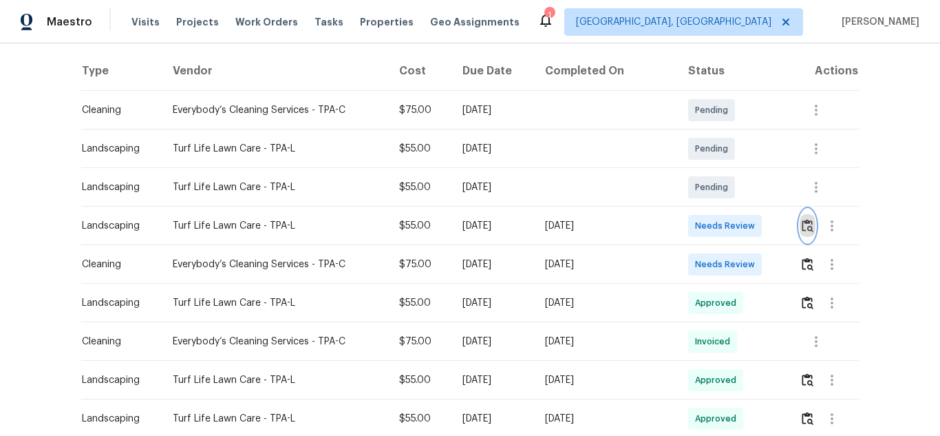
click at [803, 224] on img "button" at bounding box center [808, 225] width 12 height 13
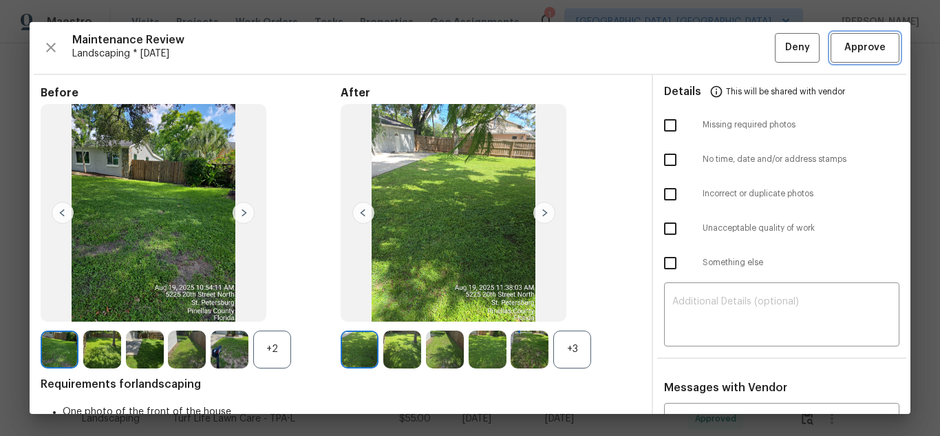
click at [851, 61] on button "Approve" at bounding box center [865, 48] width 69 height 30
